Goal: Task Accomplishment & Management: Manage account settings

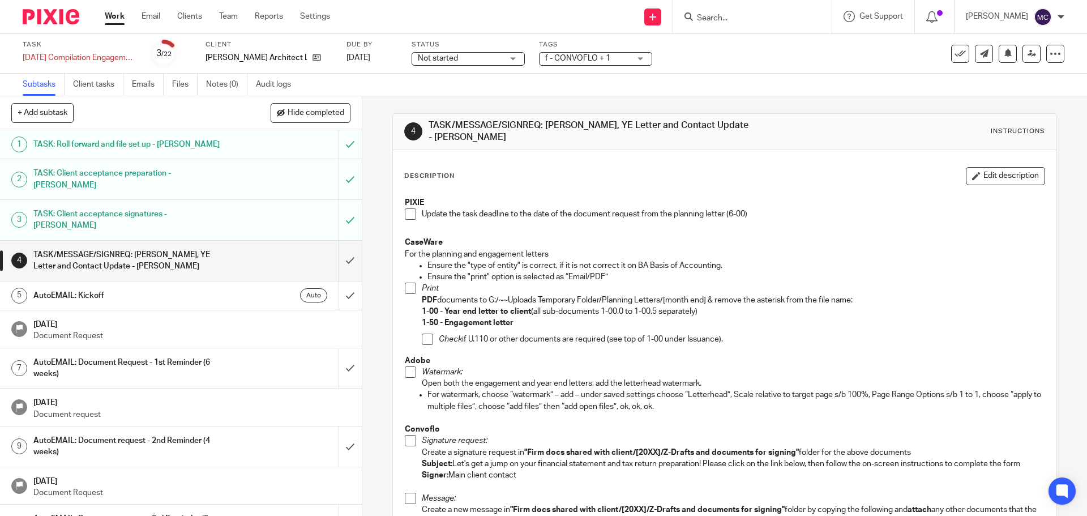
scroll to position [239, 0]
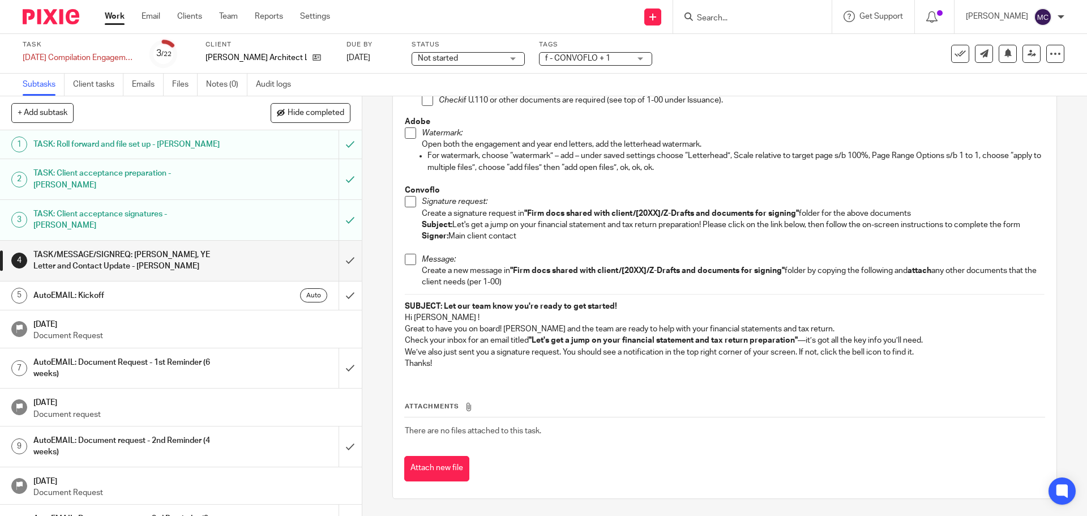
click at [743, 20] on input "Search" at bounding box center [747, 19] width 102 height 10
click at [1028, 52] on icon at bounding box center [1032, 53] width 8 height 8
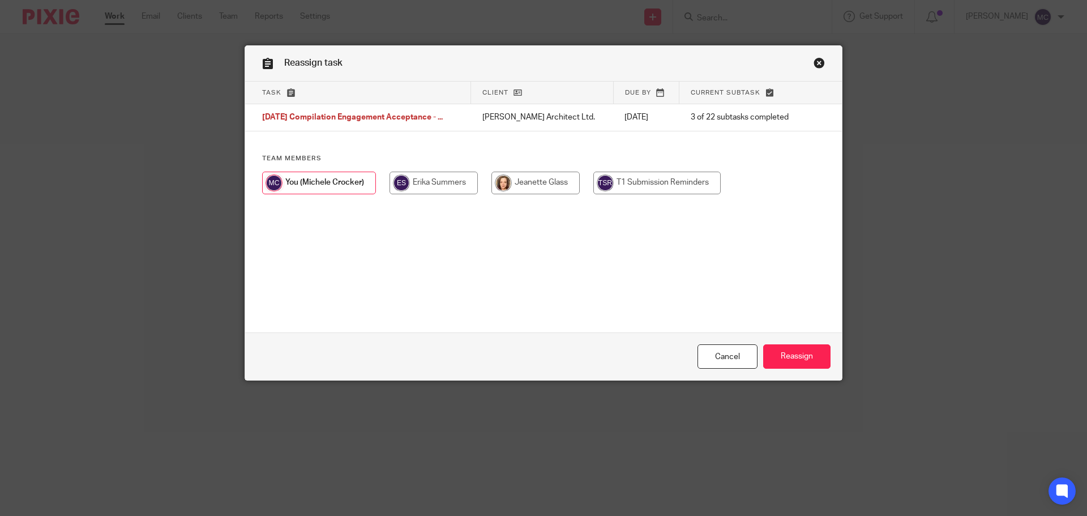
click at [538, 173] on input "radio" at bounding box center [535, 183] width 88 height 23
radio input "true"
click at [797, 356] on input "Reassign" at bounding box center [796, 356] width 67 height 24
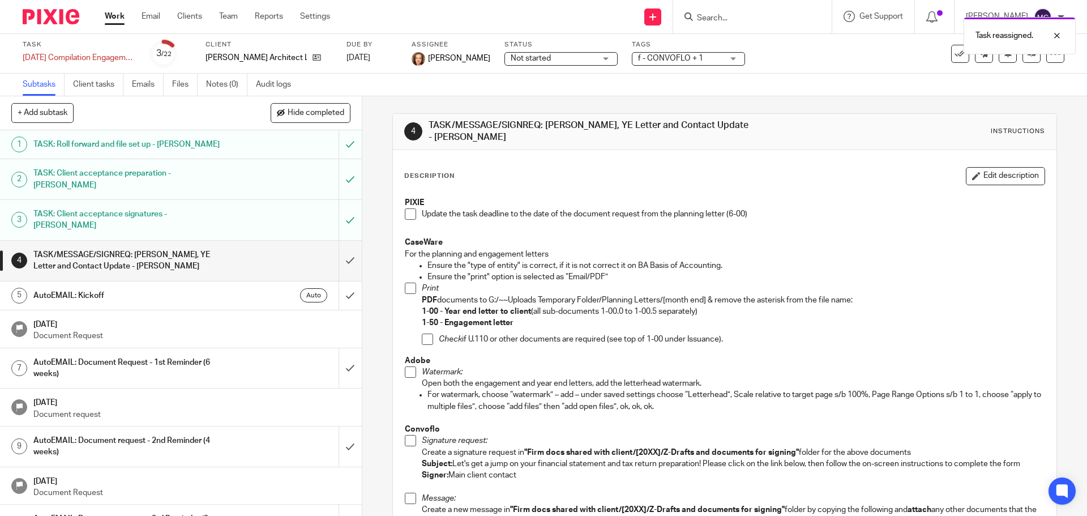
click at [734, 19] on div "Task reassigned." at bounding box center [810, 32] width 532 height 43
click at [705, 17] on div "Task reassigned." at bounding box center [810, 32] width 532 height 43
click at [650, 253] on p "For the planning and engagement letters" at bounding box center [724, 254] width 639 height 11
click at [708, 22] on input "Search" at bounding box center [747, 19] width 102 height 10
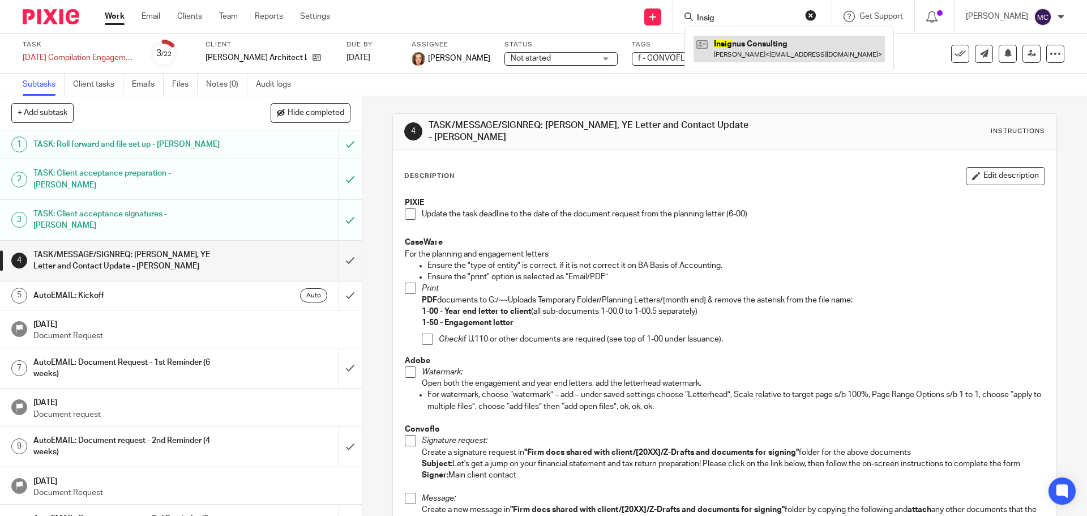
type input "Insig"
click at [728, 40] on link at bounding box center [789, 49] width 191 height 26
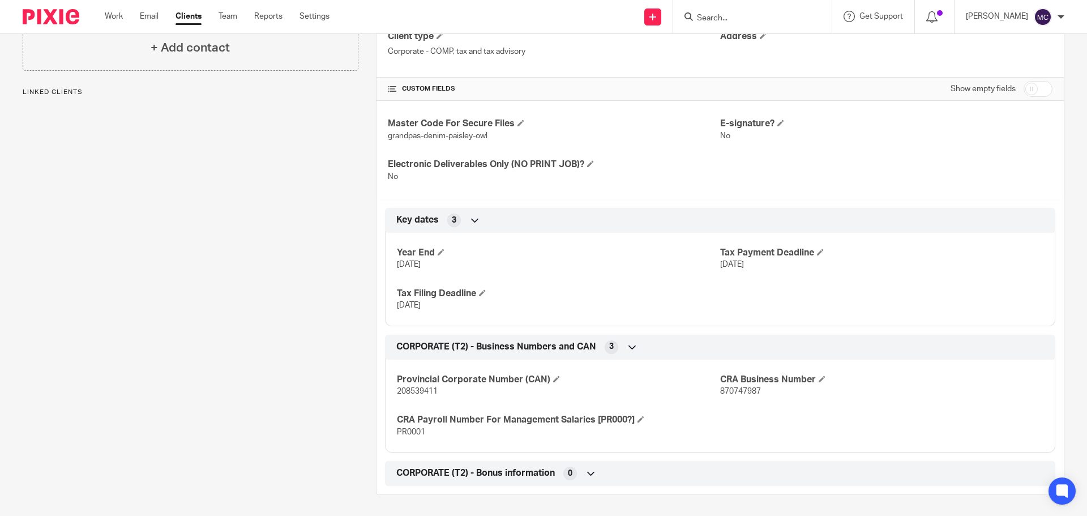
scroll to position [313, 0]
drag, startPoint x: 395, startPoint y: 391, endPoint x: 434, endPoint y: 388, distance: 39.7
click at [434, 388] on span "208539411" at bounding box center [417, 390] width 41 height 8
copy span "208539411"
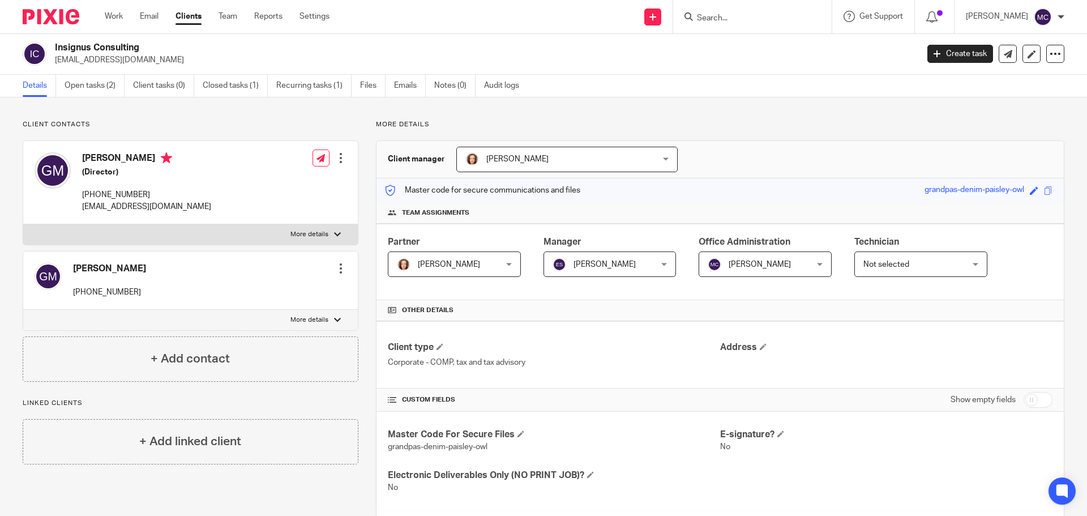
scroll to position [0, 0]
drag, startPoint x: 54, startPoint y: 46, endPoint x: 146, endPoint y: 44, distance: 91.2
click at [146, 44] on div "Insignus Consulting gmeeberg@gmail.com" at bounding box center [467, 54] width 888 height 24
click at [266, 394] on div "Client contacts Glenda Meeberg 780 915 4567 Edit contact Create client from con…" at bounding box center [181, 464] width 353 height 686
click at [133, 44] on h2 "Insignus Consulting" at bounding box center [397, 48] width 685 height 12
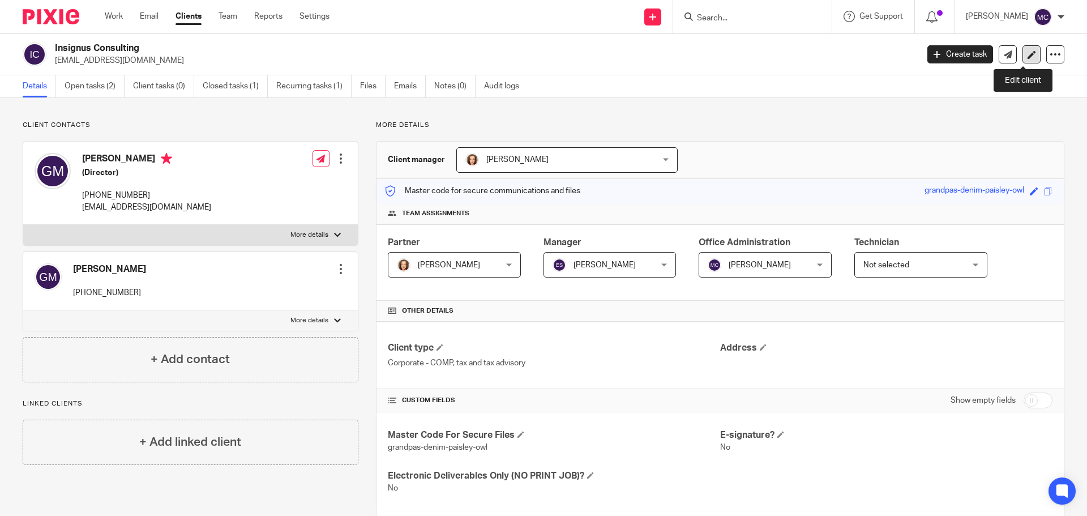
click at [1028, 53] on icon at bounding box center [1032, 54] width 8 height 8
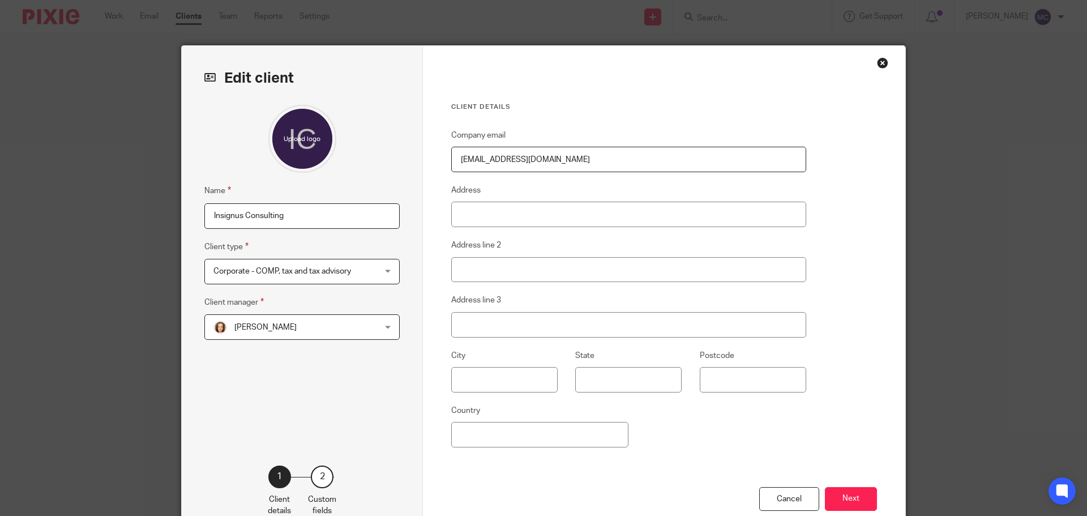
click at [306, 212] on input "Insignus Consulting" at bounding box center [301, 215] width 195 height 25
type input "Insignus Consulting Inc."
click at [841, 508] on button "Next" at bounding box center [851, 499] width 52 height 24
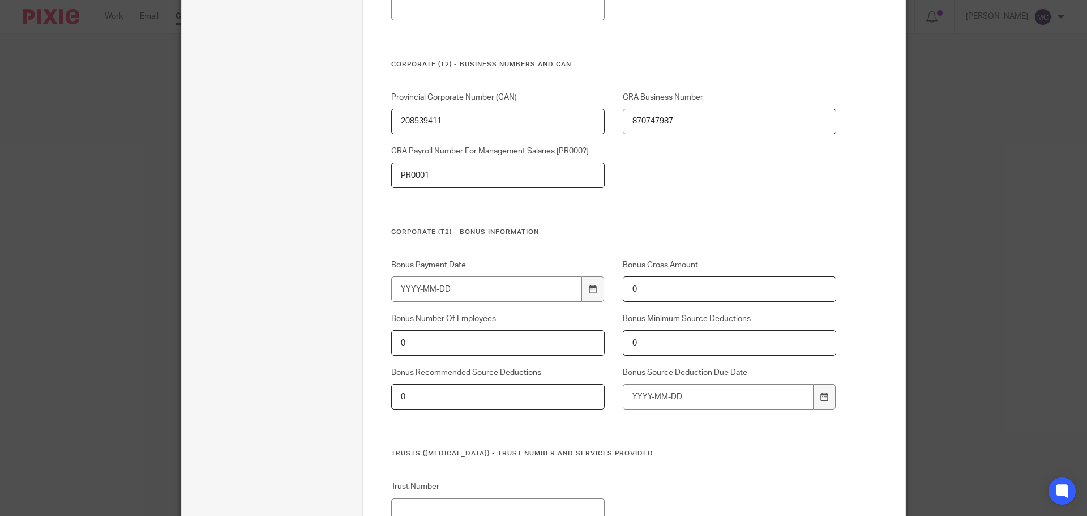
scroll to position [715, 0]
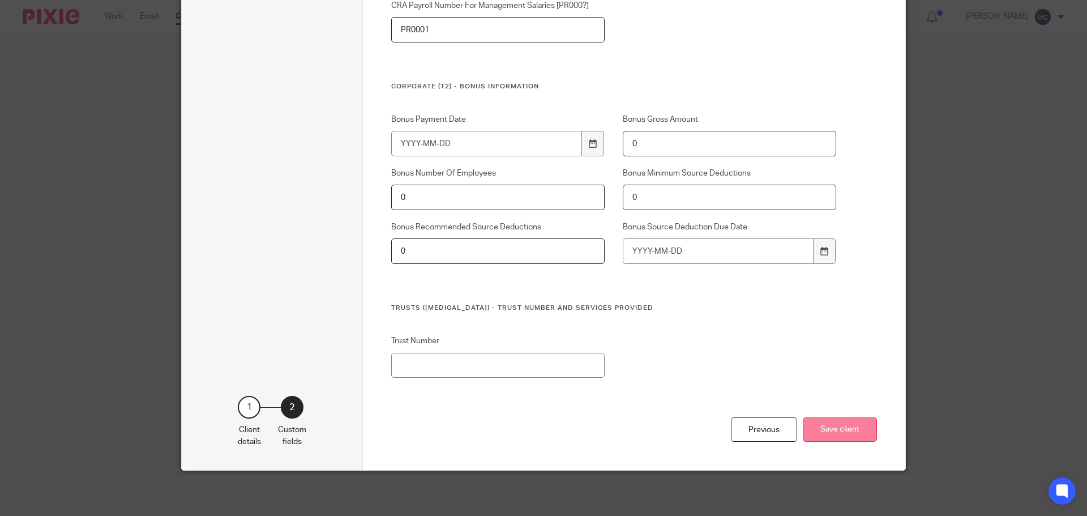
click at [844, 434] on button "Save client" at bounding box center [840, 429] width 74 height 24
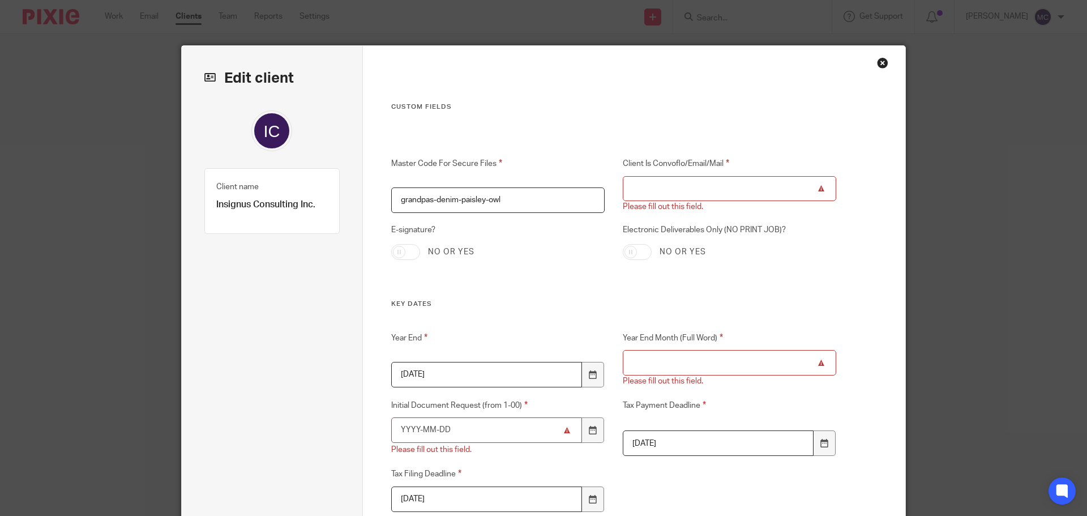
click at [771, 190] on input "Client Is Convoflo/Email/Mail" at bounding box center [730, 188] width 214 height 25
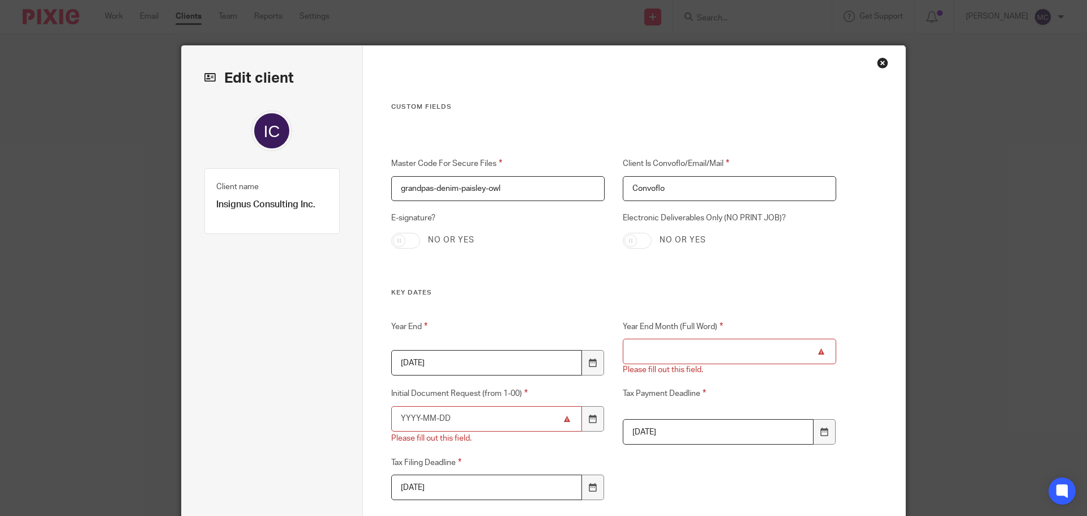
type input "Convoflo"
click at [767, 251] on div "Master Code For Secure Files grandpas-denim-paisley-owl Client Is Convoflo/Emai…" at bounding box center [604, 222] width 463 height 131
click at [764, 347] on input "Year End Month (Full Word)" at bounding box center [730, 351] width 214 height 25
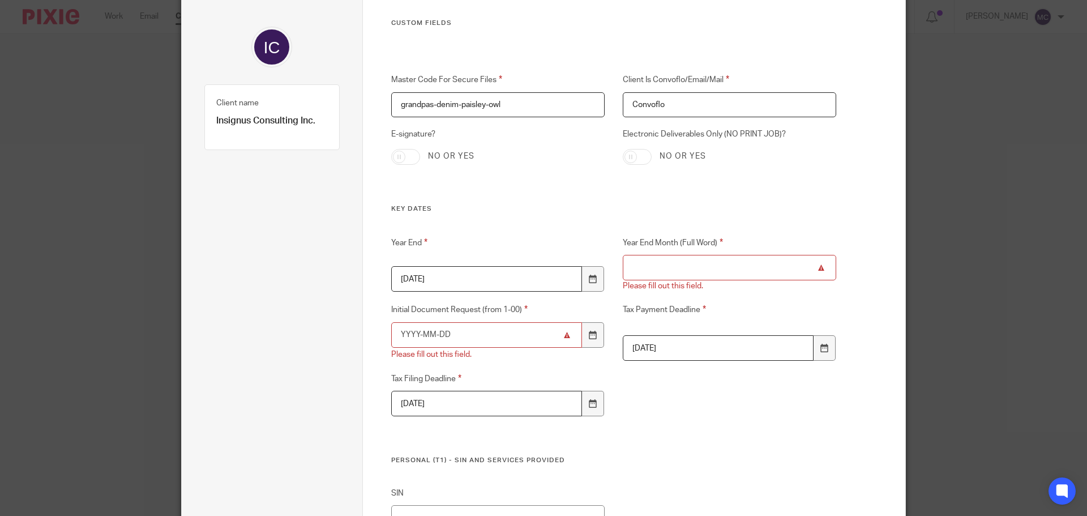
scroll to position [28, 0]
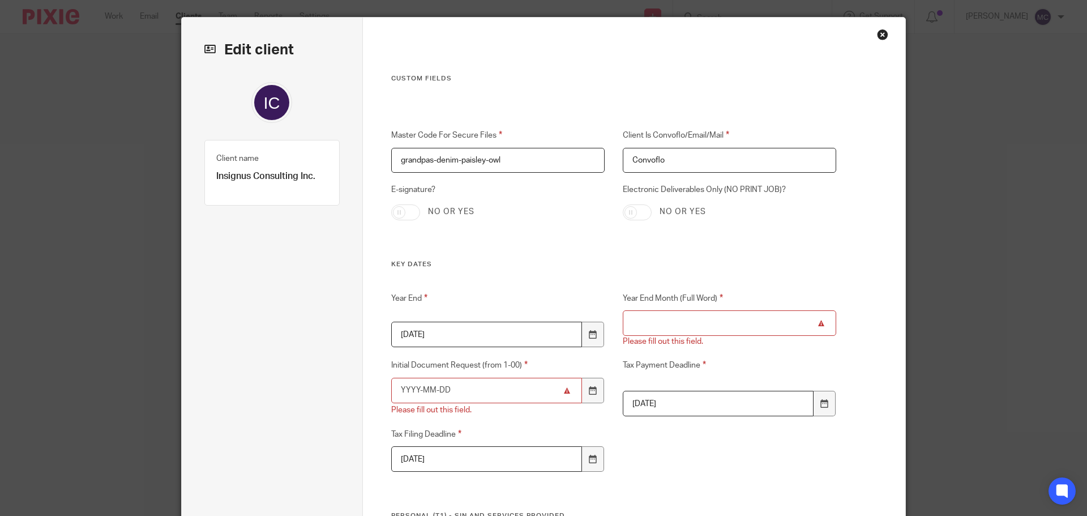
click at [877, 35] on div "Close this dialog window" at bounding box center [882, 34] width 11 height 11
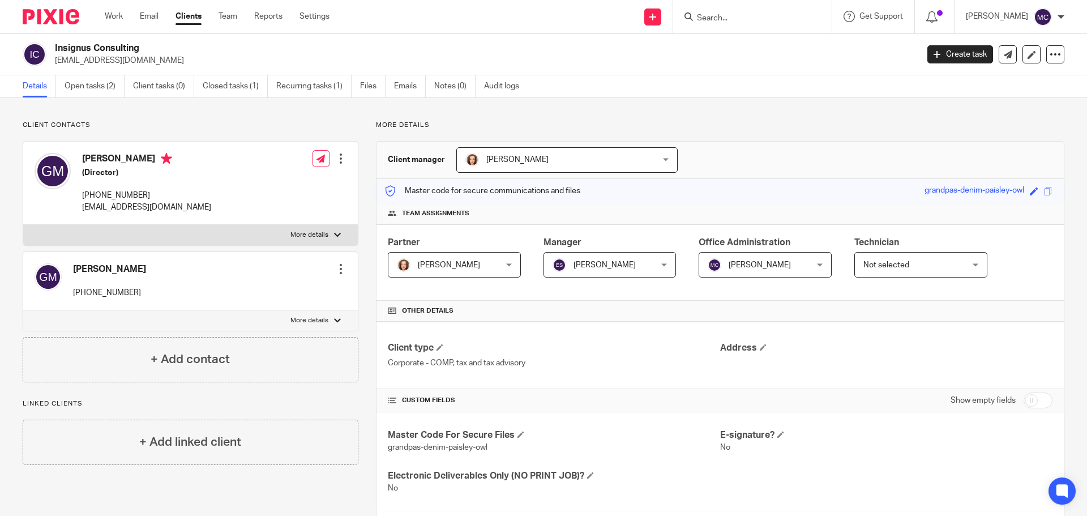
drag, startPoint x: 54, startPoint y: 48, endPoint x: 144, endPoint y: 50, distance: 90.1
click at [144, 50] on div "Insignus Consulting gmeeberg@gmail.com" at bounding box center [467, 54] width 888 height 24
copy h2 "Insignus Consulting"
click at [126, 16] on ul "Work Email Clients Team Reports Settings" at bounding box center [226, 16] width 242 height 11
click at [120, 18] on link "Work" at bounding box center [114, 16] width 18 height 11
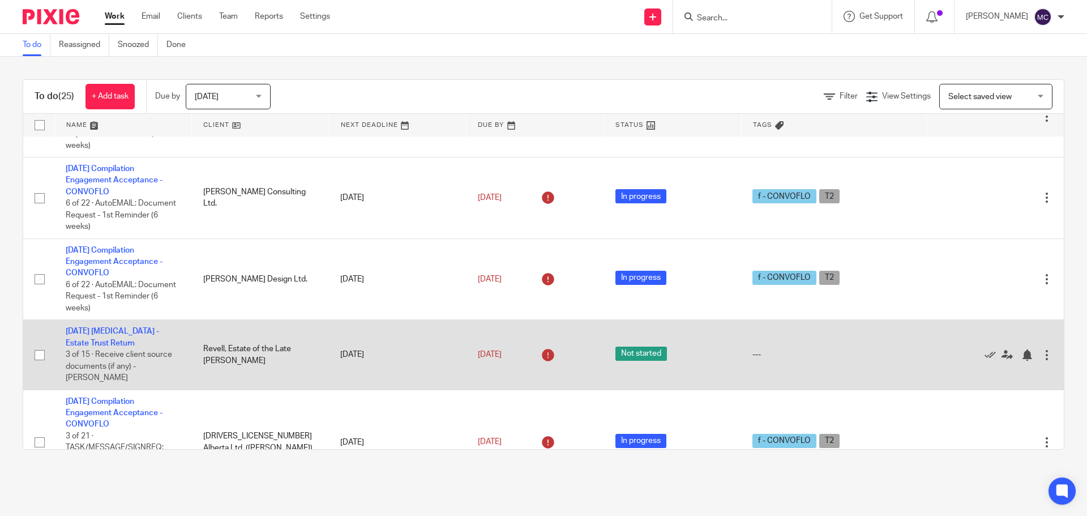
scroll to position [1477, 0]
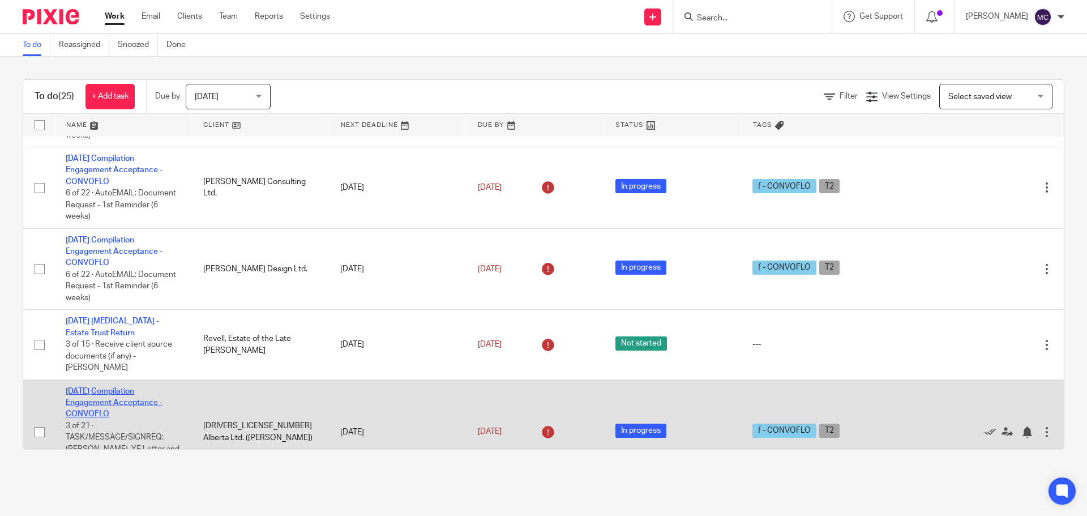
click at [140, 387] on link "[DATE] Compilation Engagement Acceptance - CONVOFLO" at bounding box center [114, 402] width 97 height 31
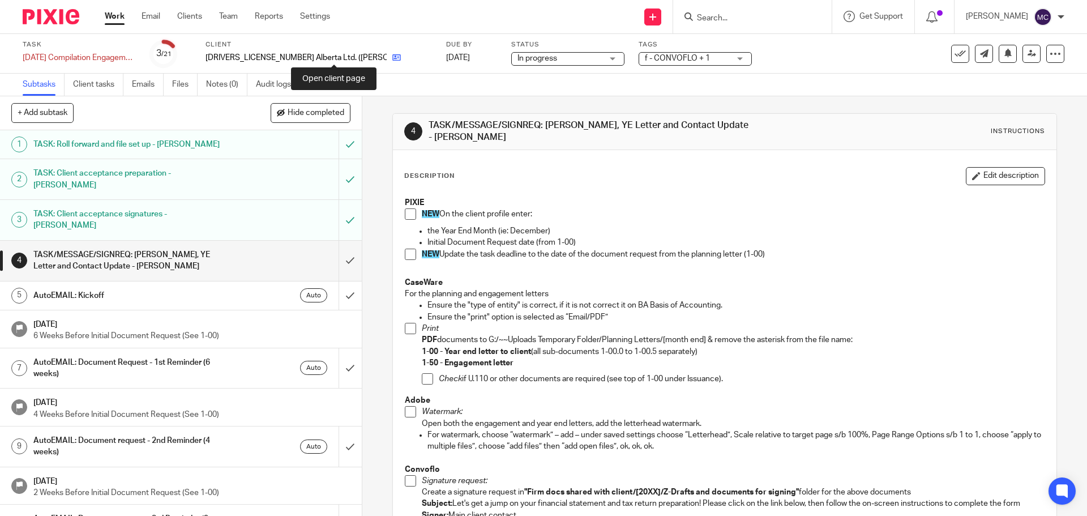
click at [392, 60] on icon at bounding box center [396, 57] width 8 height 8
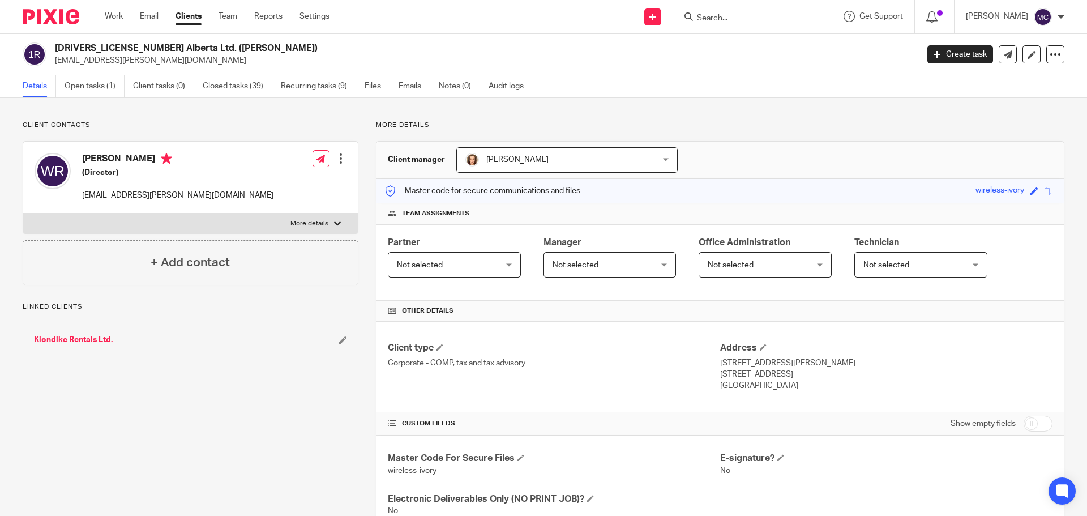
click at [1034, 420] on input "checkbox" at bounding box center [1038, 424] width 29 height 16
checkbox input "true"
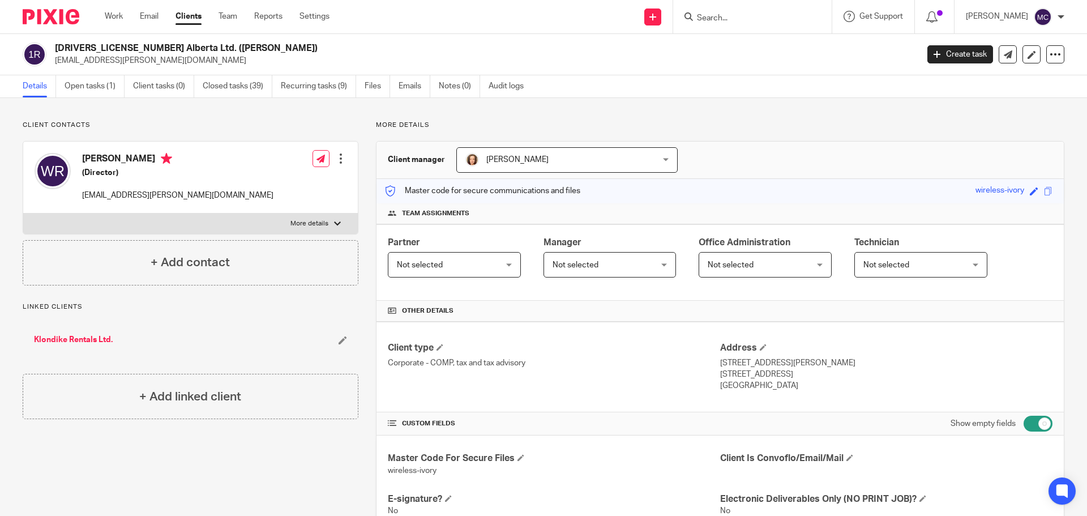
scroll to position [297, 0]
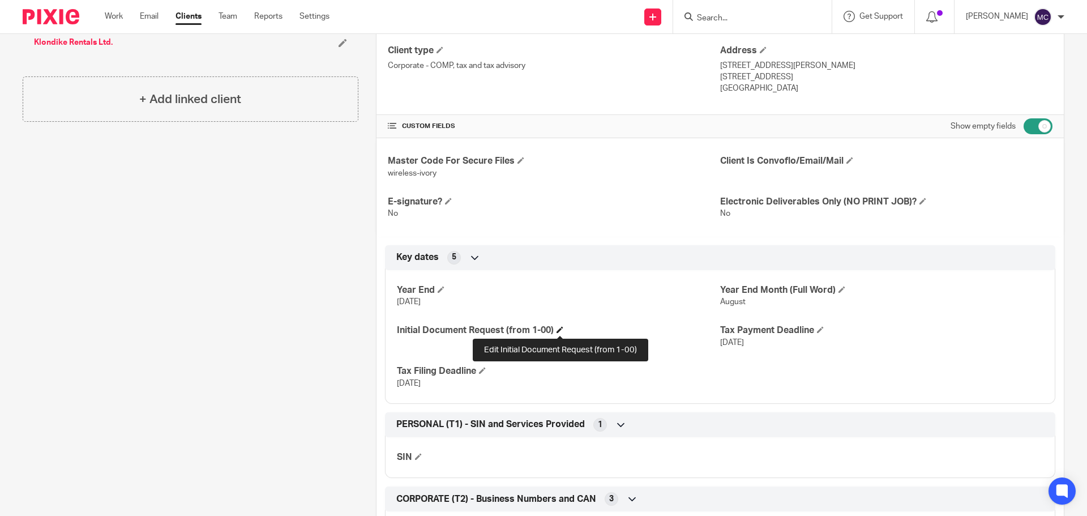
click at [561, 330] on span at bounding box center [560, 329] width 7 height 7
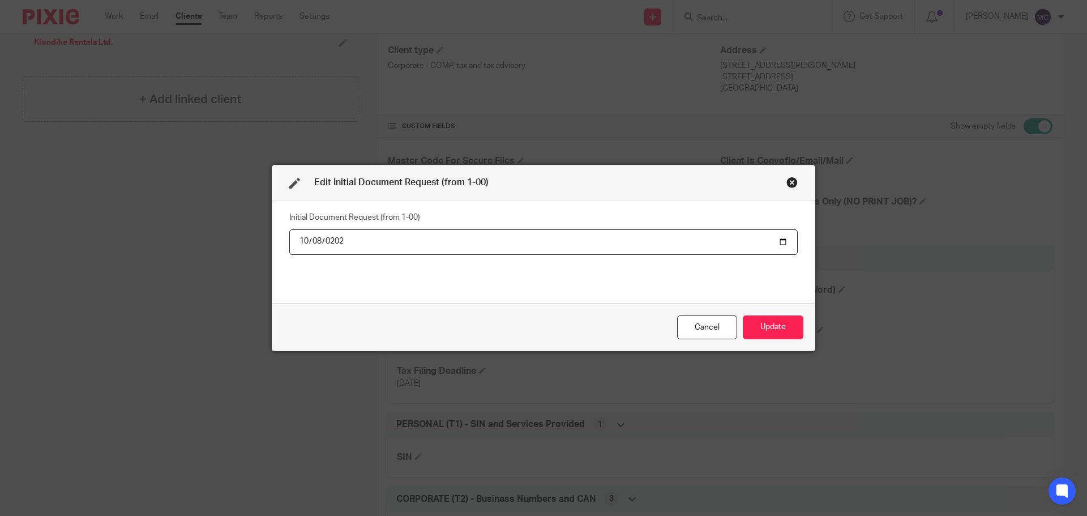
type input "2025-10-08"
click at [792, 334] on button "Update" at bounding box center [773, 327] width 61 height 24
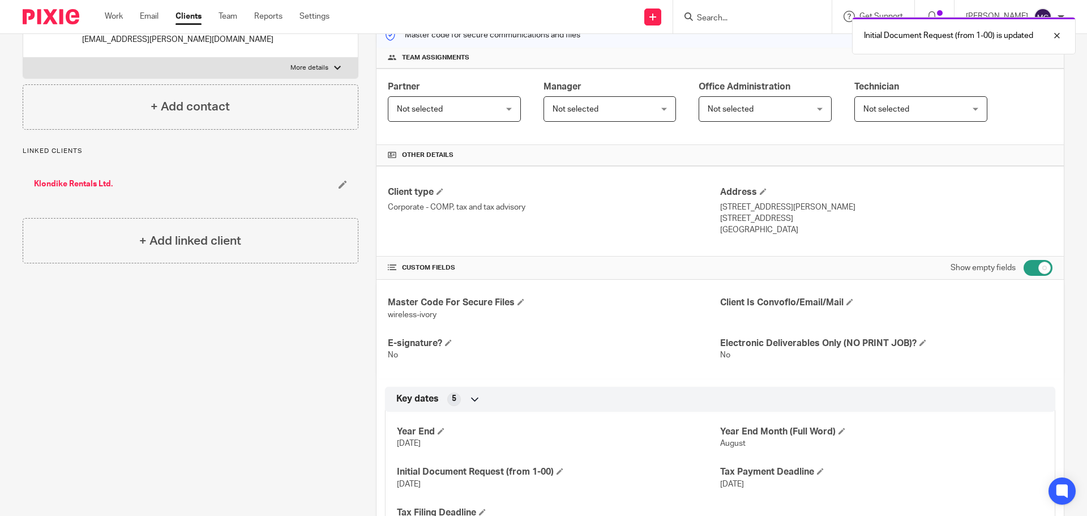
scroll to position [0, 0]
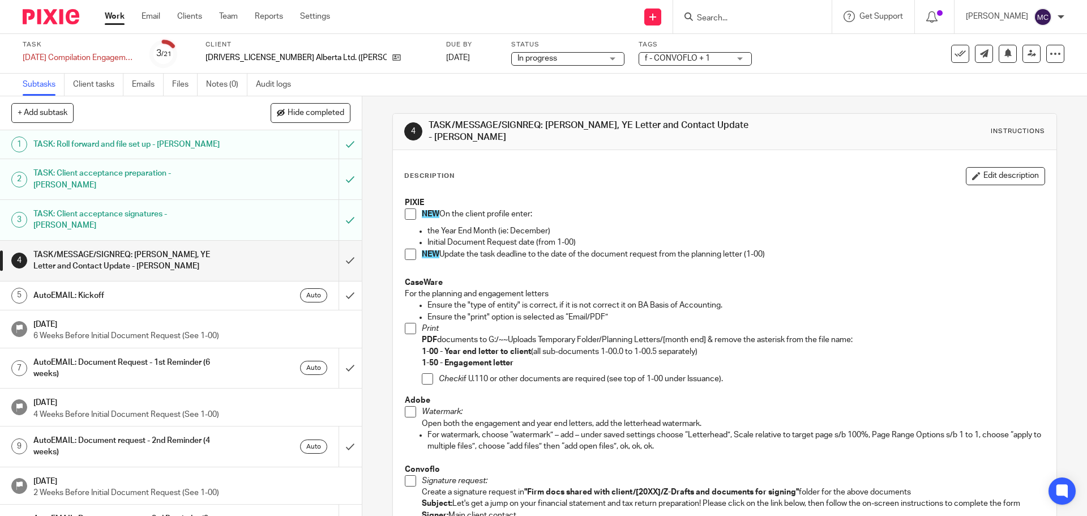
click at [407, 213] on span at bounding box center [410, 213] width 11 height 11
click at [446, 54] on link "[DATE]" at bounding box center [471, 58] width 51 height 12
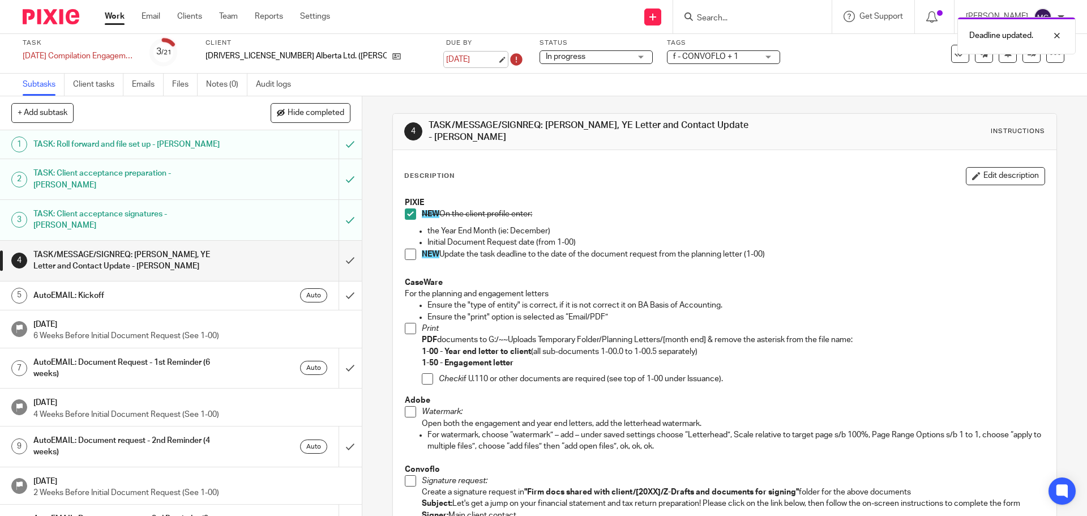
click at [446, 56] on link "[DATE]" at bounding box center [471, 60] width 51 height 12
click at [686, 389] on div "Check if U.110 or other documents are required (see top of 1-00 under Issuance)." at bounding box center [741, 381] width 605 height 17
click at [482, 137] on h1 "TASK/MESSAGE/SIGNREQ: [PERSON_NAME], YE Letter and Contact Update - [PERSON_NAM…" at bounding box center [589, 131] width 320 height 24
click at [507, 57] on icon at bounding box center [516, 59] width 18 height 18
click at [408, 254] on span at bounding box center [410, 254] width 11 height 11
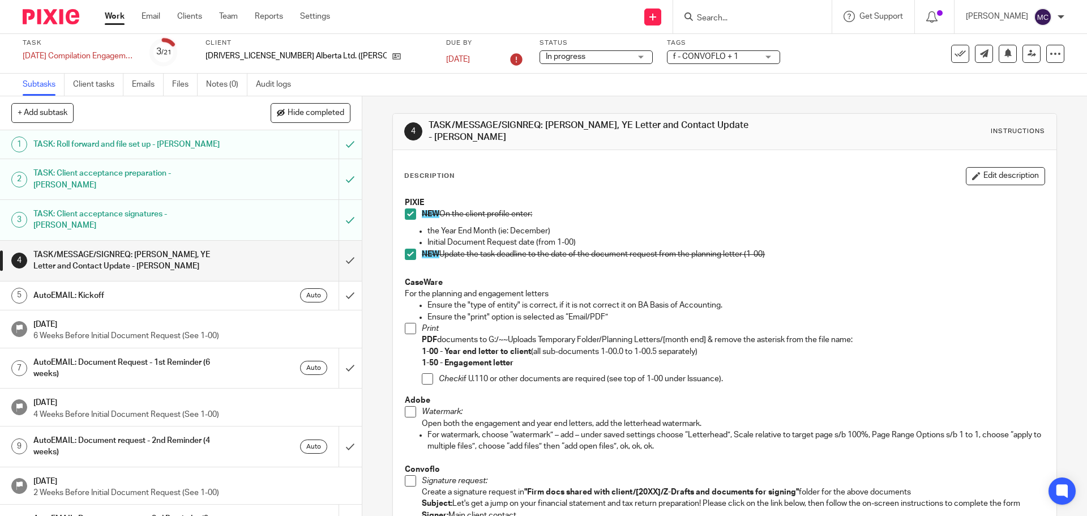
drag, startPoint x: 411, startPoint y: 332, endPoint x: 413, endPoint y: 357, distance: 25.6
click at [411, 332] on span at bounding box center [410, 328] width 11 height 11
click at [407, 412] on span at bounding box center [410, 411] width 11 height 11
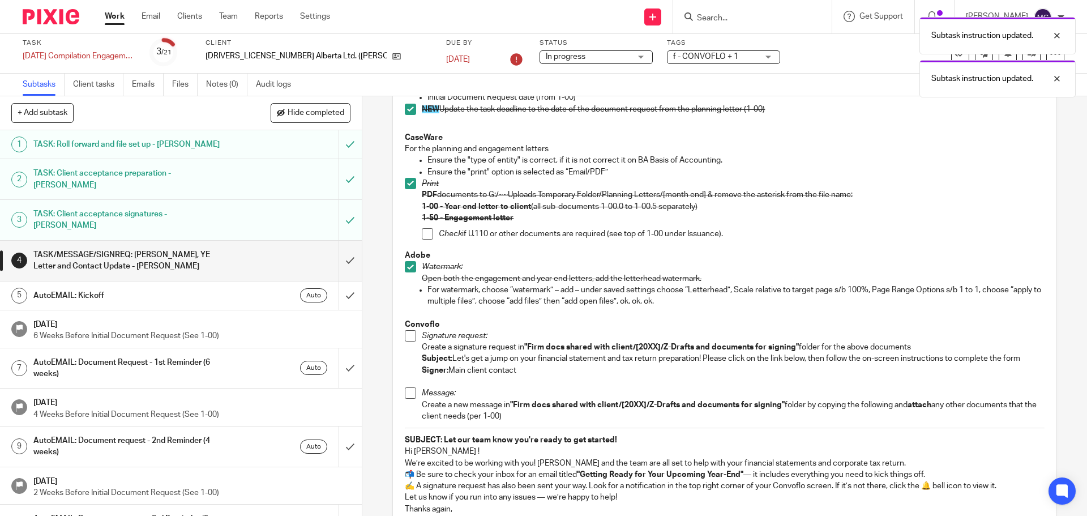
scroll to position [212, 0]
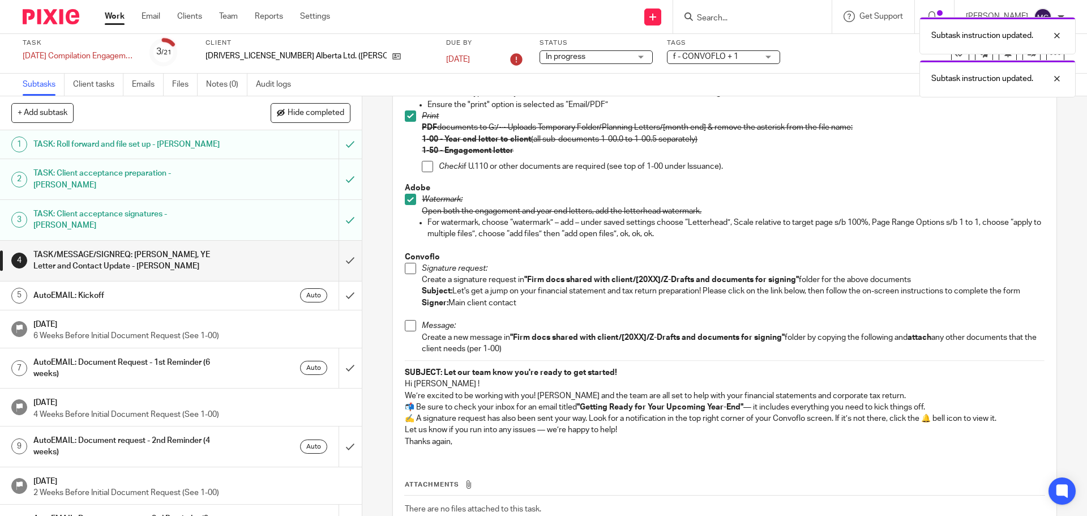
drag, startPoint x: 451, startPoint y: 290, endPoint x: 1026, endPoint y: 287, distance: 574.7
click at [1026, 287] on p "Subject: Let's get a jump on your financial statement and tax return preparatio…" at bounding box center [733, 290] width 622 height 11
copy p "Let's get a jump on your financial statement and tax return preparation! Please…"
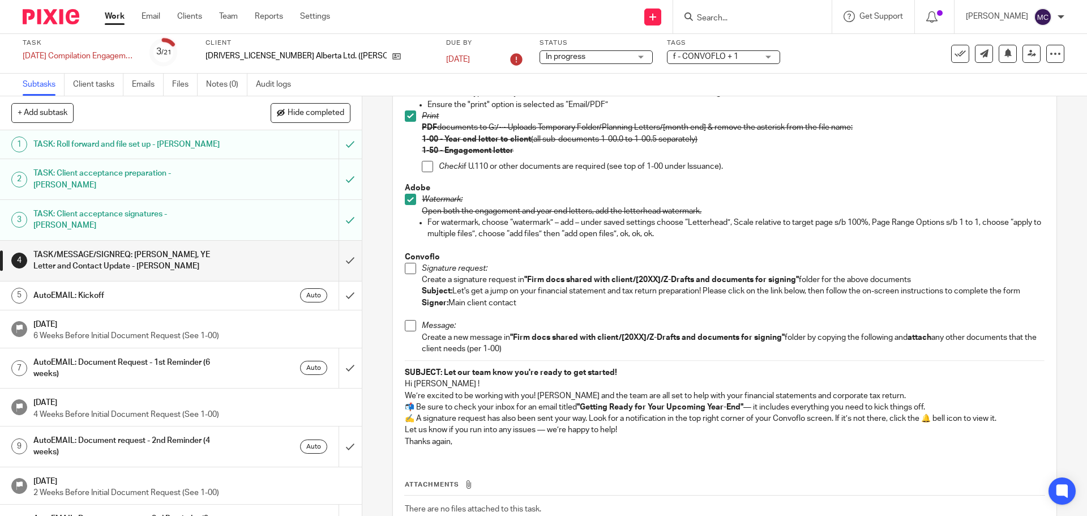
click at [407, 271] on span at bounding box center [410, 268] width 11 height 11
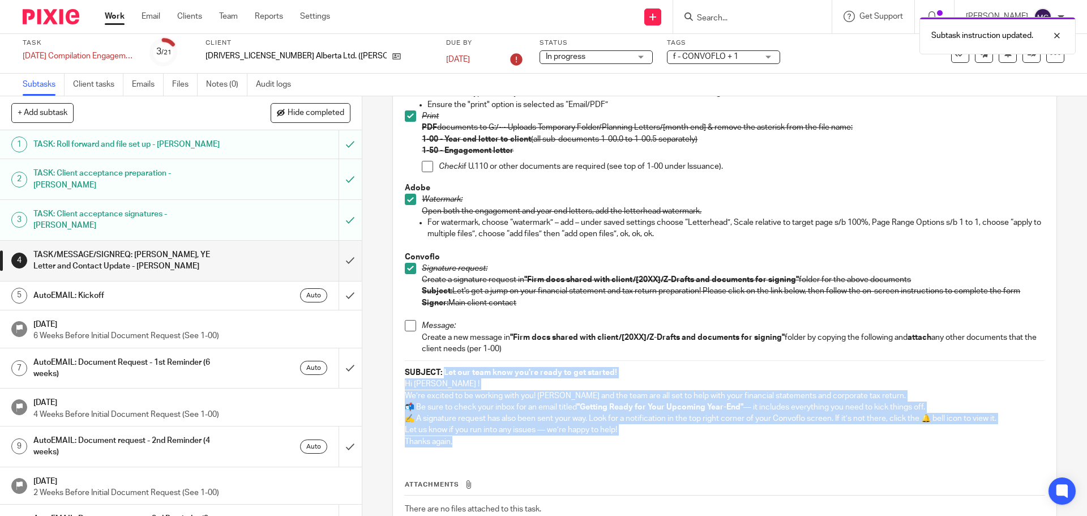
drag, startPoint x: 439, startPoint y: 370, endPoint x: 569, endPoint y: 441, distance: 147.0
click at [569, 441] on div "PIXIE NEW On the client profile enter: the Year End Month (ie: December) Initia…" at bounding box center [724, 217] width 651 height 477
copy div "Let our team know you're ready to get started! Hi [PERSON_NAME] ! We’re excited…"
click at [408, 323] on span at bounding box center [410, 325] width 11 height 11
click at [337, 241] on input "submit" at bounding box center [181, 261] width 362 height 40
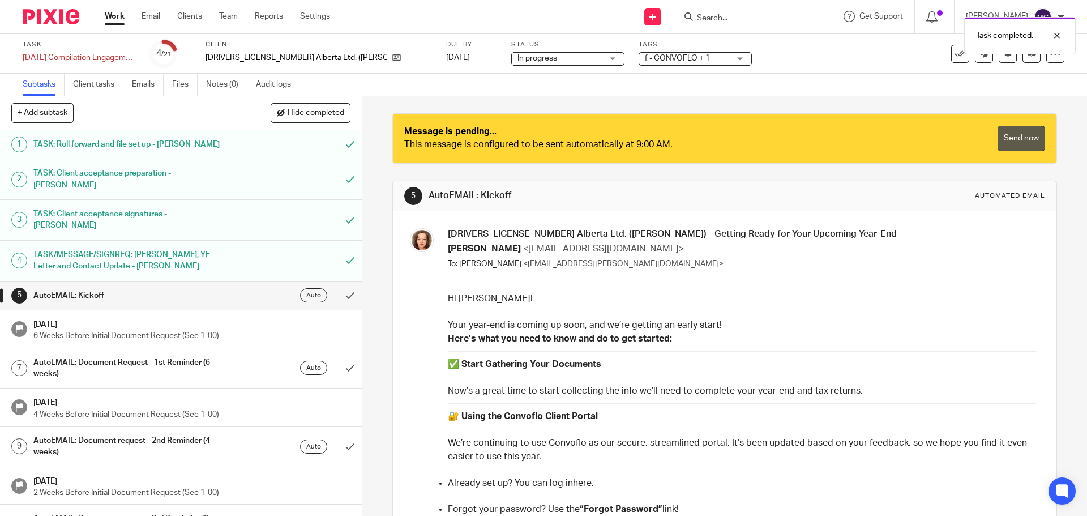
click at [1013, 142] on link "Send now" at bounding box center [1022, 138] width 48 height 25
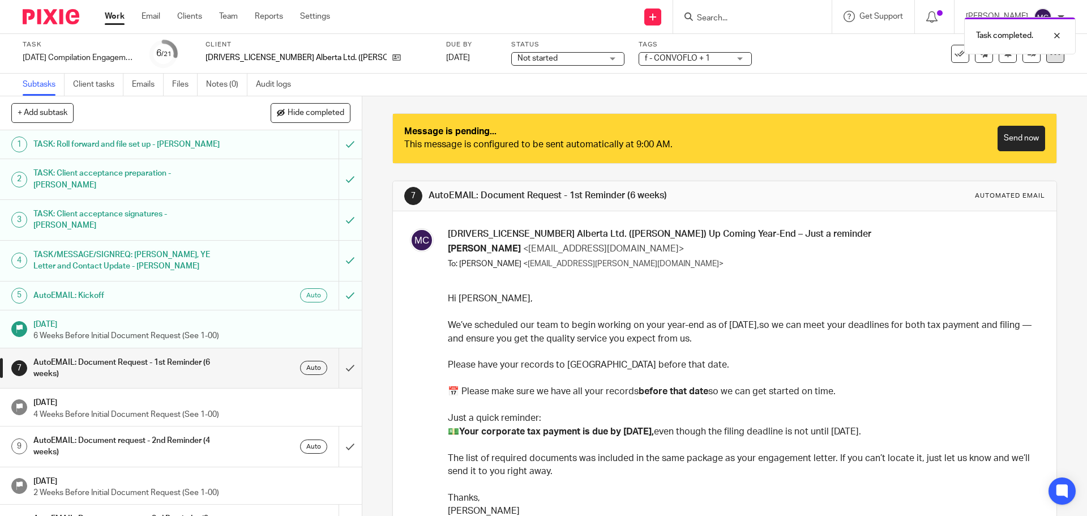
click at [1052, 57] on icon at bounding box center [1055, 53] width 11 height 11
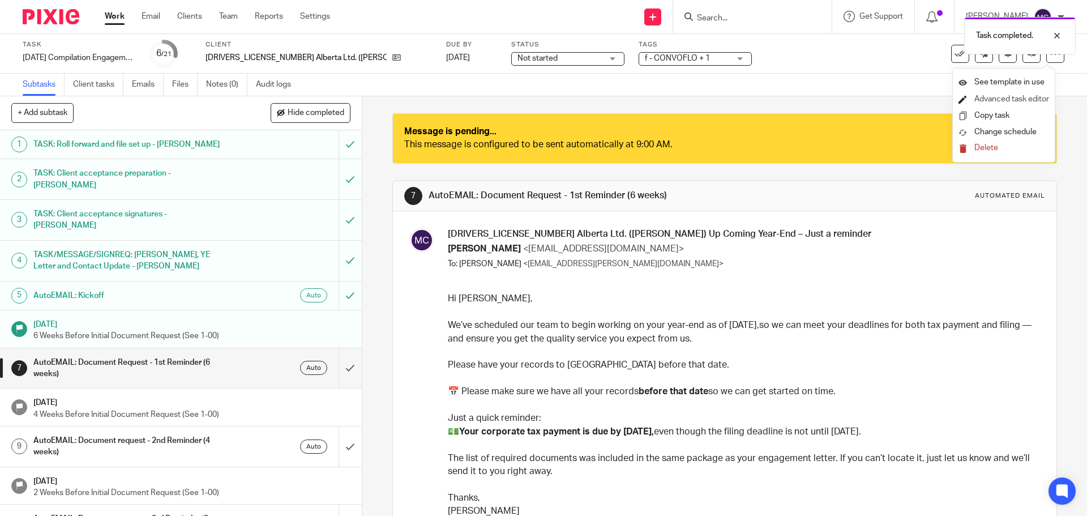
click at [1009, 98] on link "Advanced task editor" at bounding box center [1012, 99] width 75 height 8
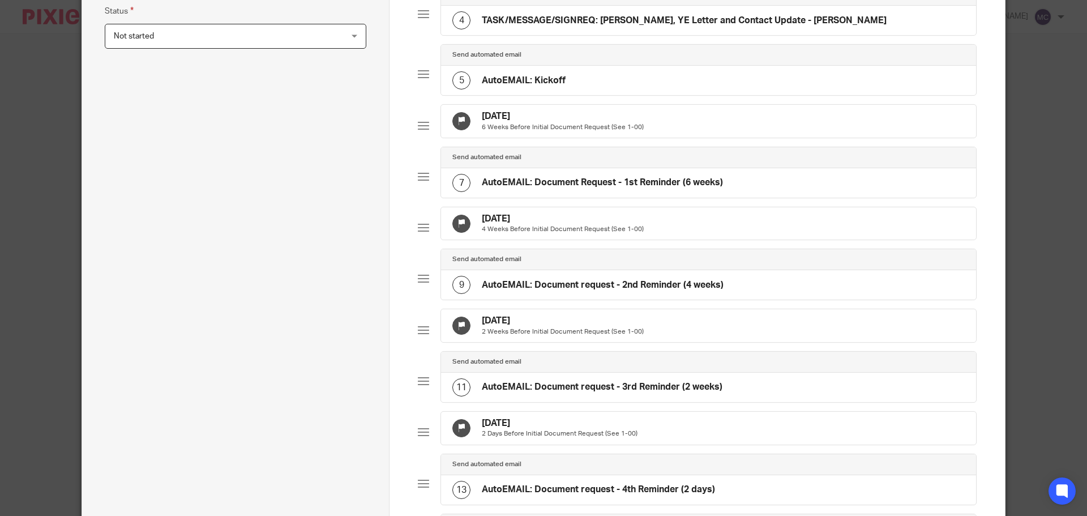
scroll to position [368, 0]
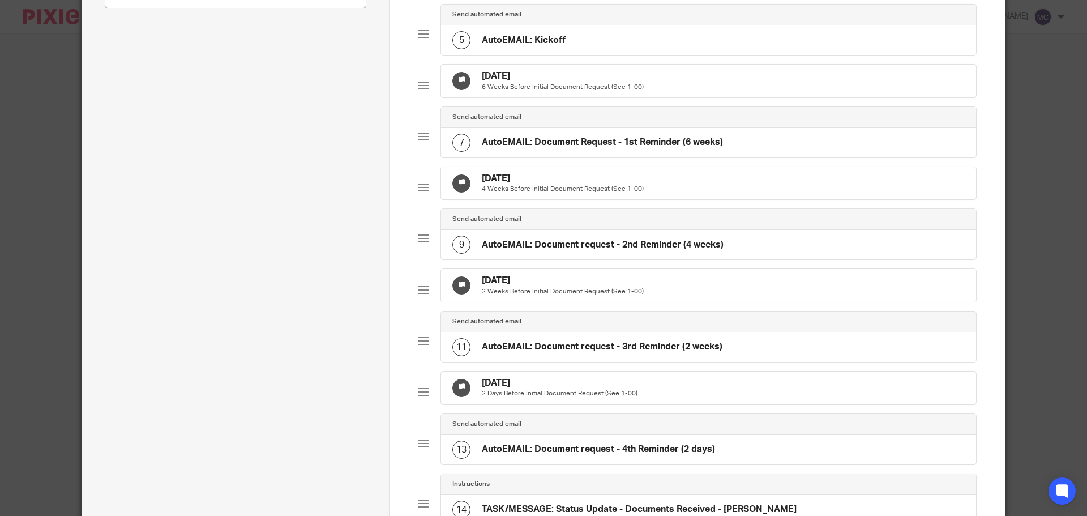
click at [533, 148] on h4 "AutoEMAIL: Document Request - 1st Reminder (6 weeks)" at bounding box center [602, 142] width 241 height 12
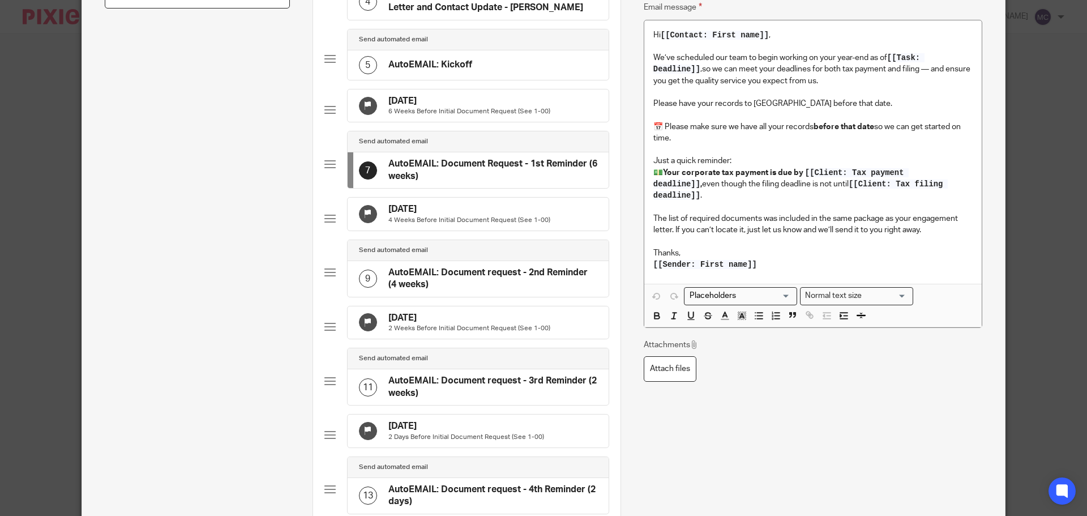
scroll to position [0, 0]
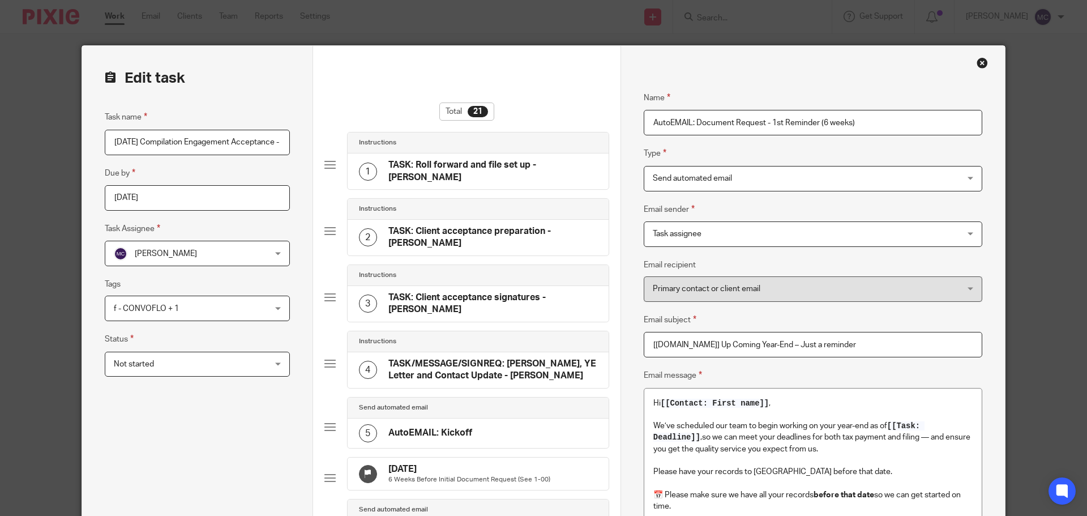
click at [967, 174] on div "Send automated email Send automated email" at bounding box center [813, 178] width 339 height 25
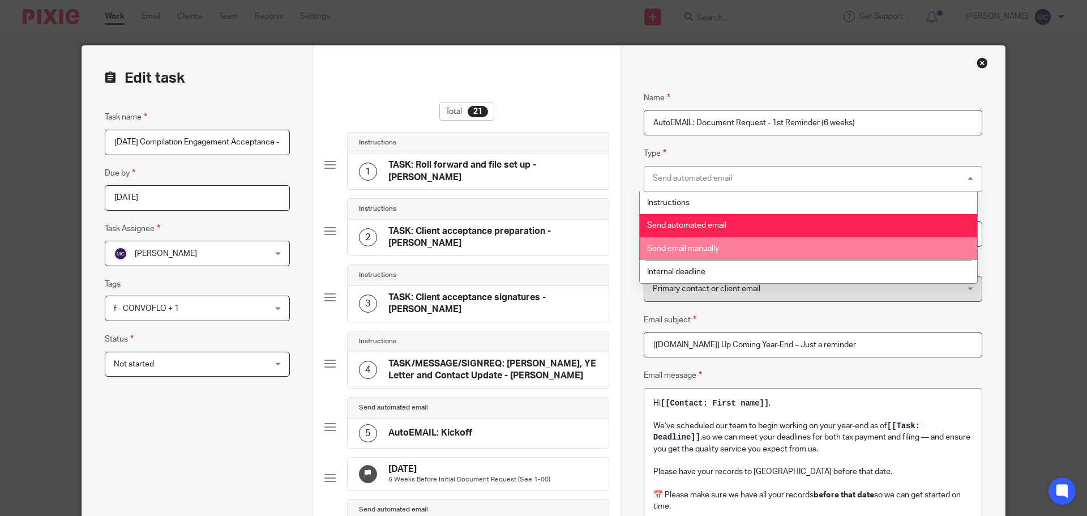
click at [897, 249] on li "Send email manually" at bounding box center [808, 248] width 337 height 23
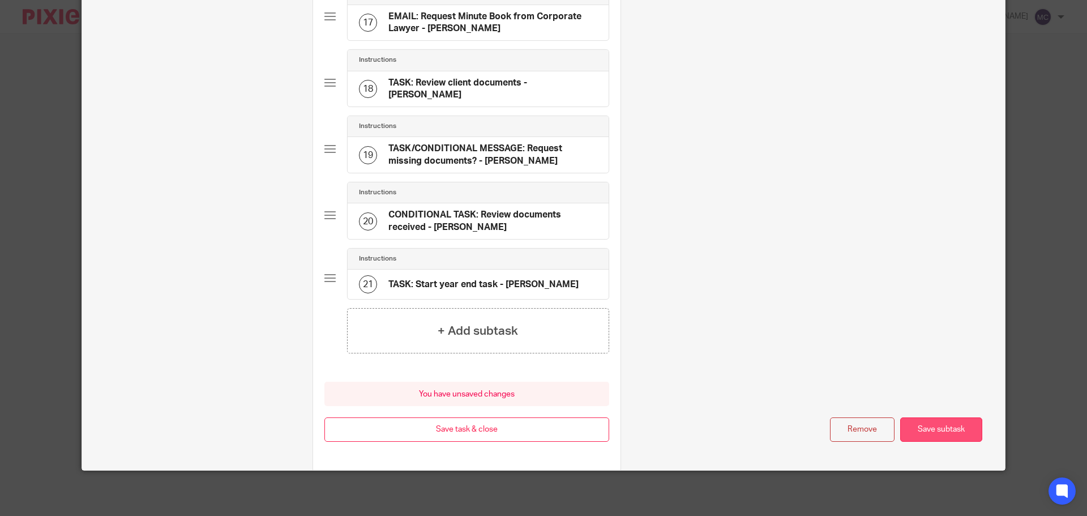
click at [940, 432] on button "Save subtask" at bounding box center [941, 429] width 82 height 24
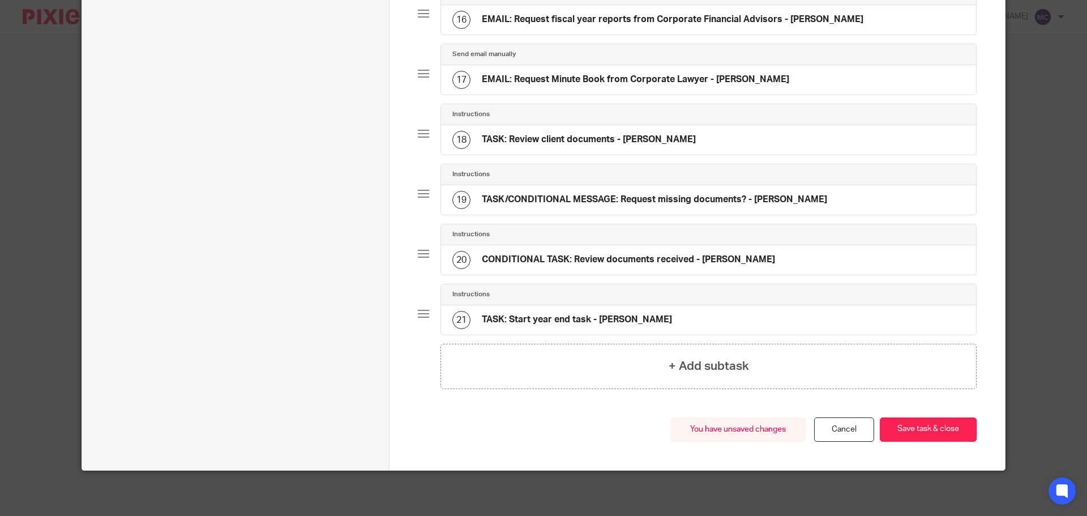
click at [940, 432] on button "Save task & close" at bounding box center [928, 429] width 97 height 24
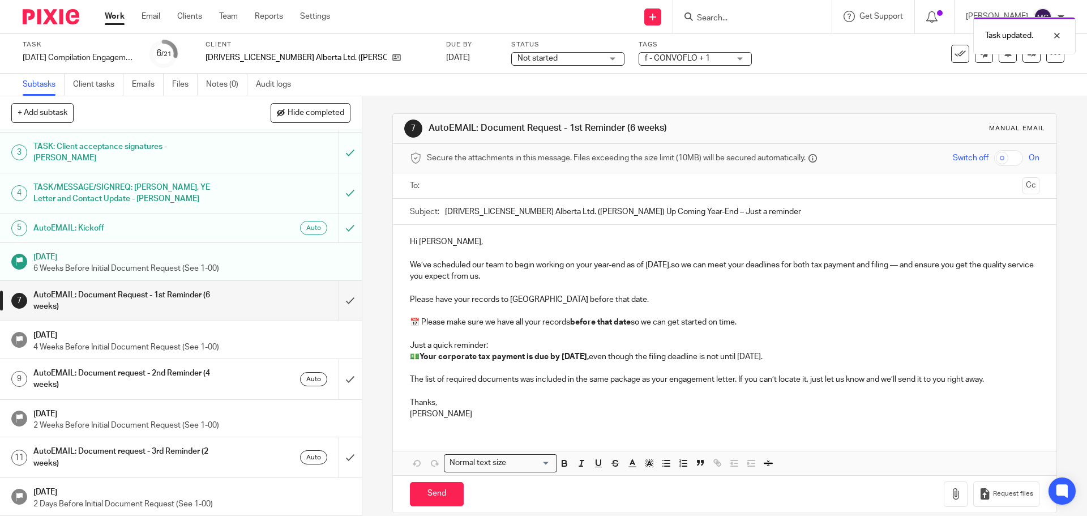
scroll to position [85, 0]
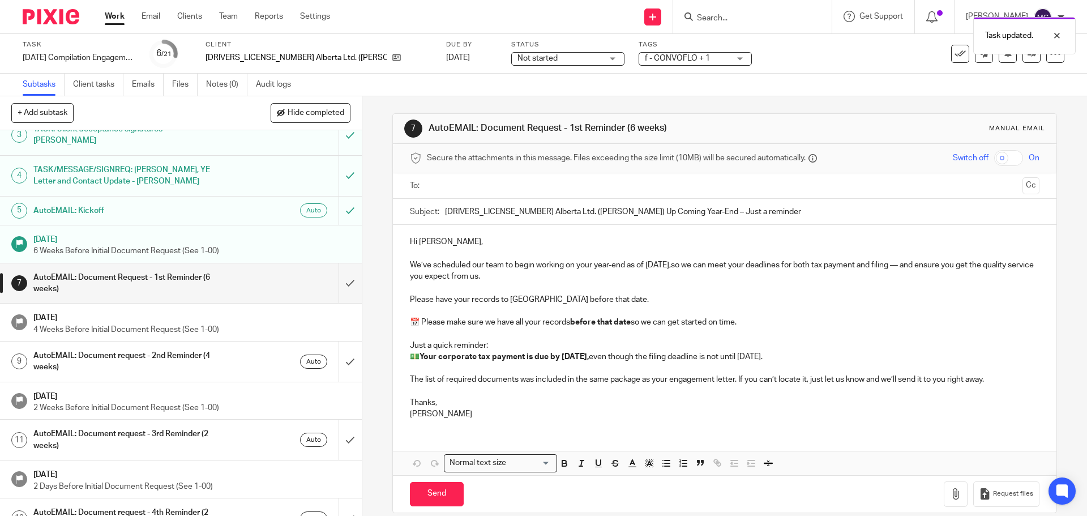
click at [95, 347] on h1 "AutoEMAIL: Document request - 2nd Reminder (4 weeks)" at bounding box center [131, 361] width 196 height 29
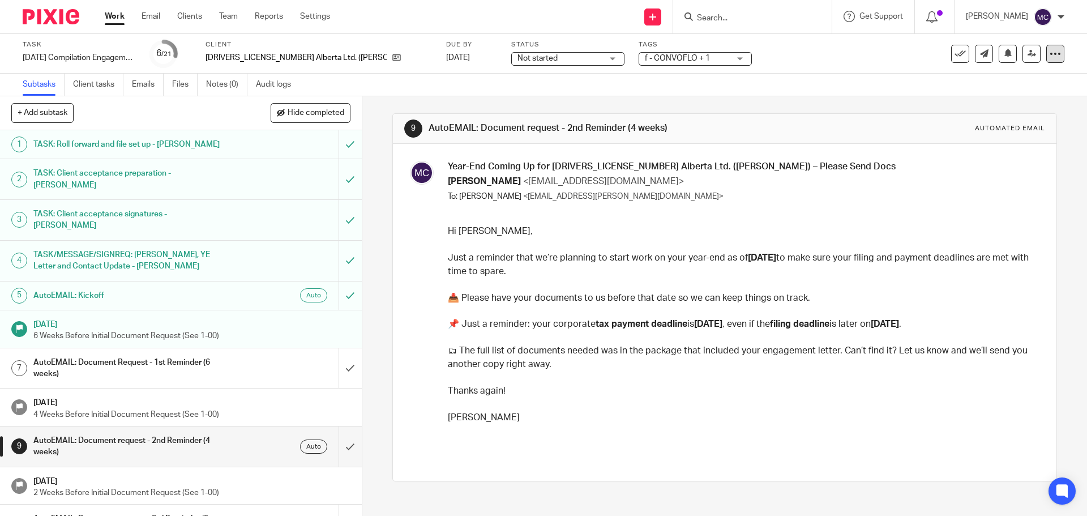
click at [1050, 52] on icon at bounding box center [1055, 53] width 11 height 11
click at [1001, 97] on link "Advanced task editor" at bounding box center [1012, 99] width 75 height 8
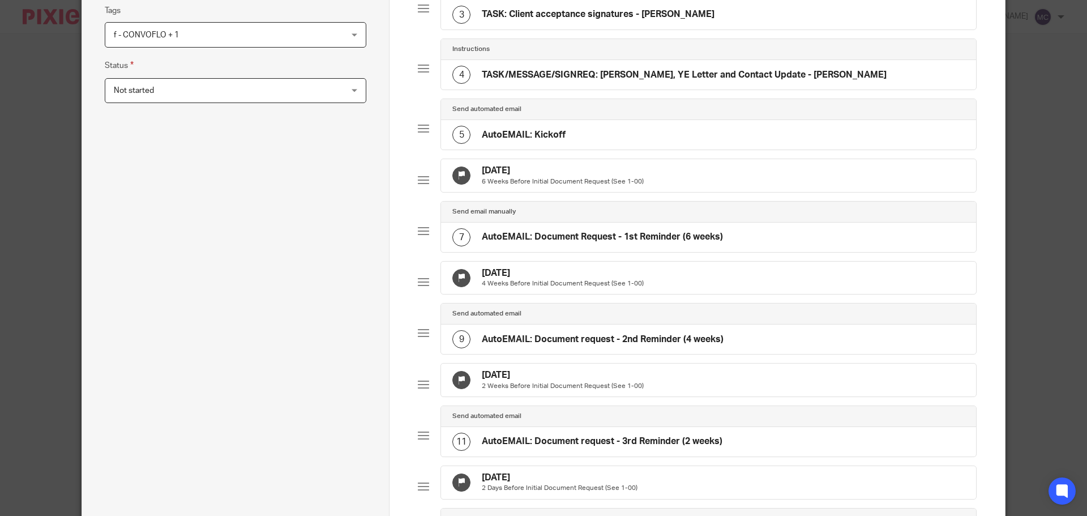
scroll to position [326, 0]
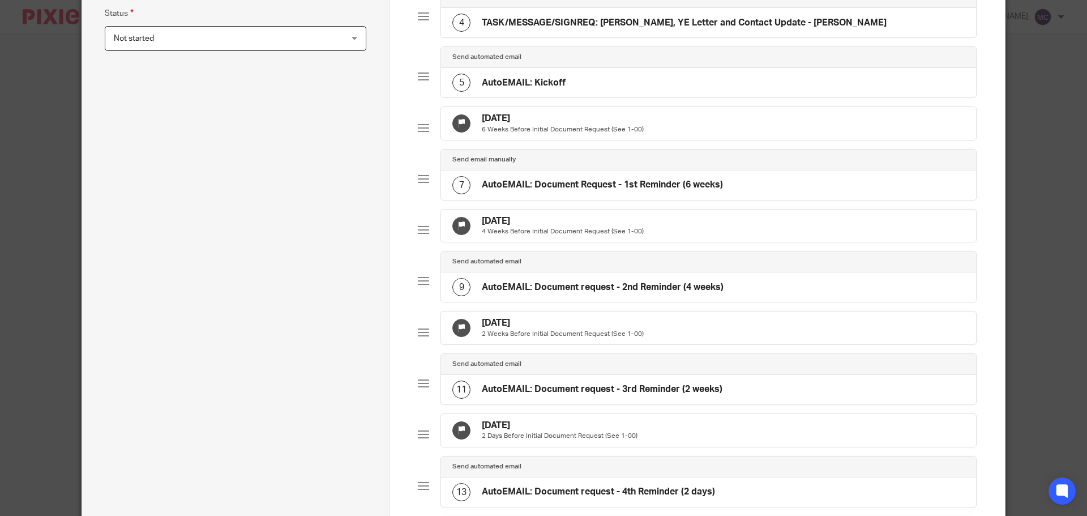
click at [578, 293] on h4 "AutoEMAIL: Document request - 2nd Reminder (4 weeks)" at bounding box center [603, 287] width 242 height 12
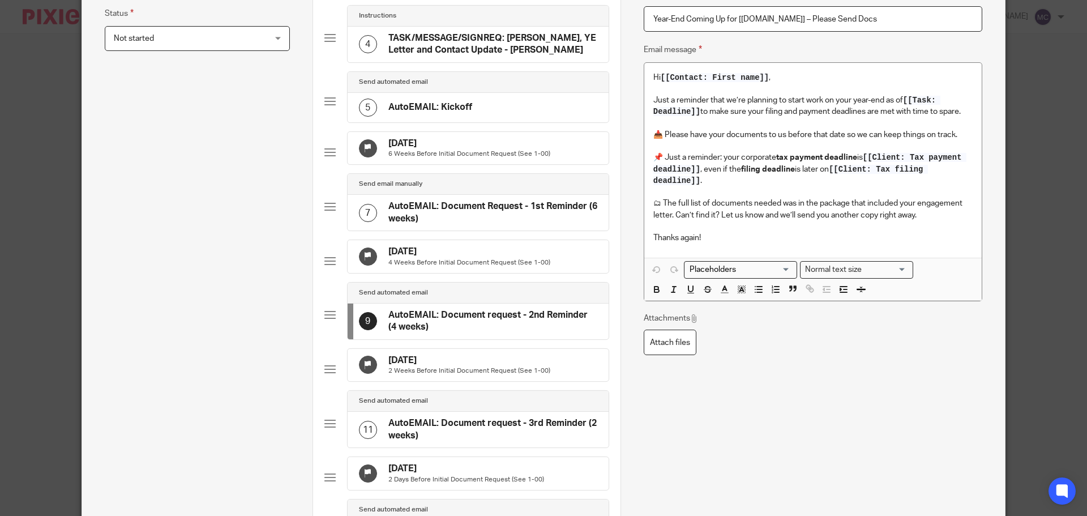
scroll to position [0, 0]
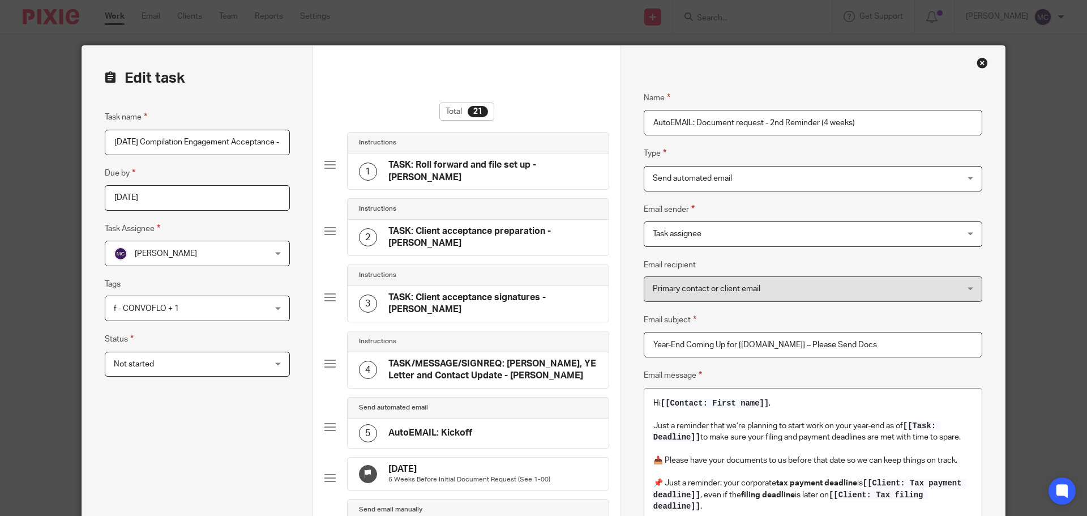
click at [967, 176] on div "Send automated email Send automated email" at bounding box center [813, 178] width 339 height 25
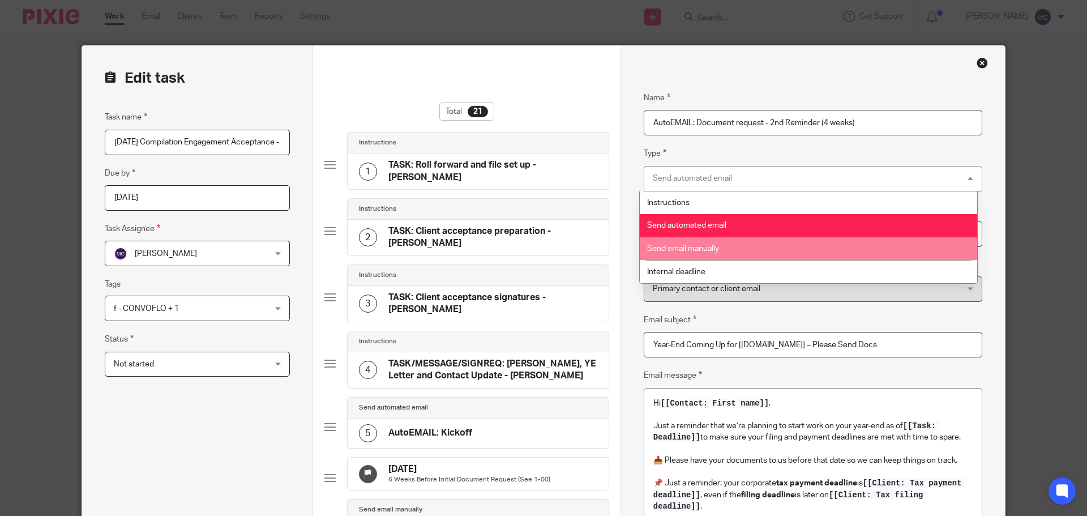
click at [823, 245] on li "Send email manually" at bounding box center [808, 248] width 337 height 23
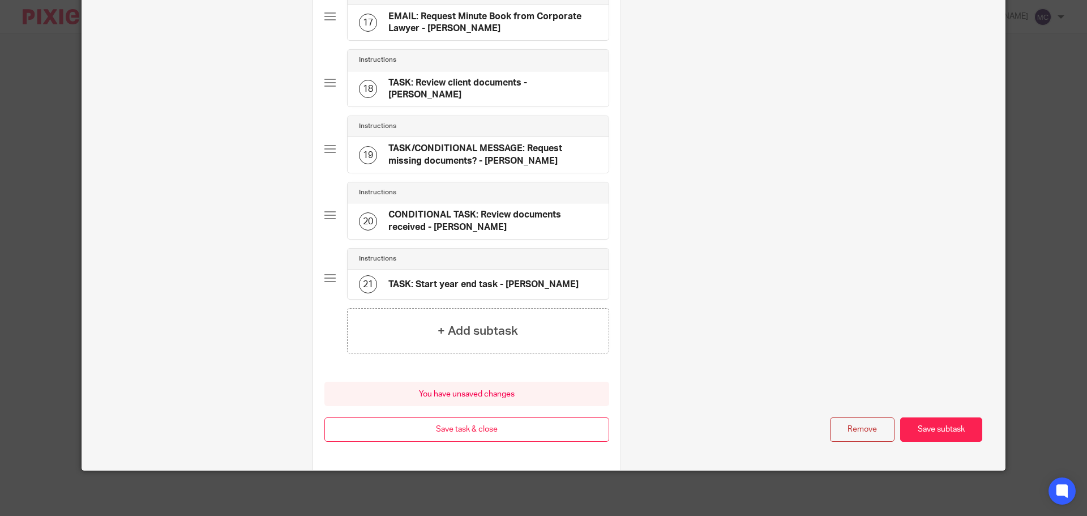
scroll to position [1112, 0]
click at [926, 424] on button "Save subtask" at bounding box center [941, 429] width 82 height 24
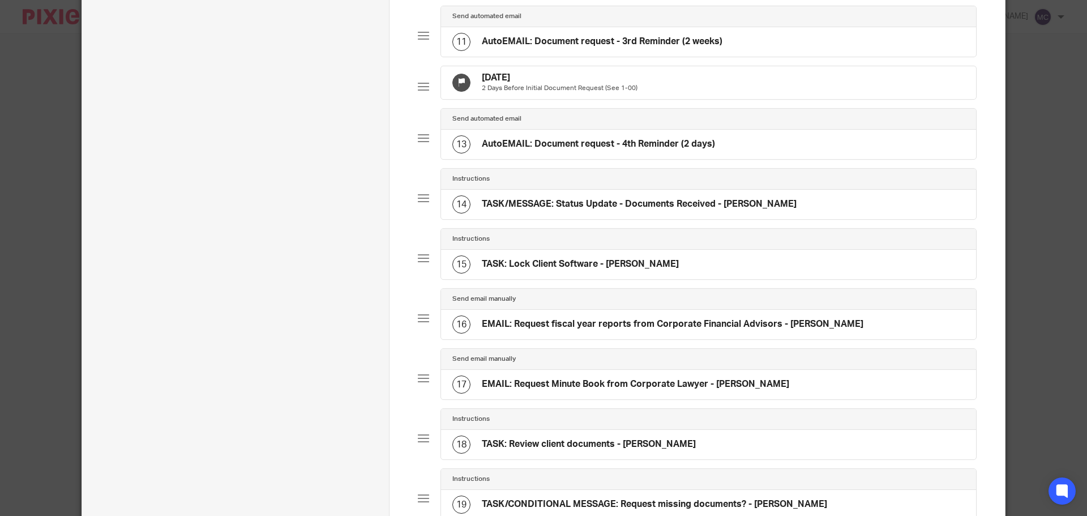
scroll to position [660, 0]
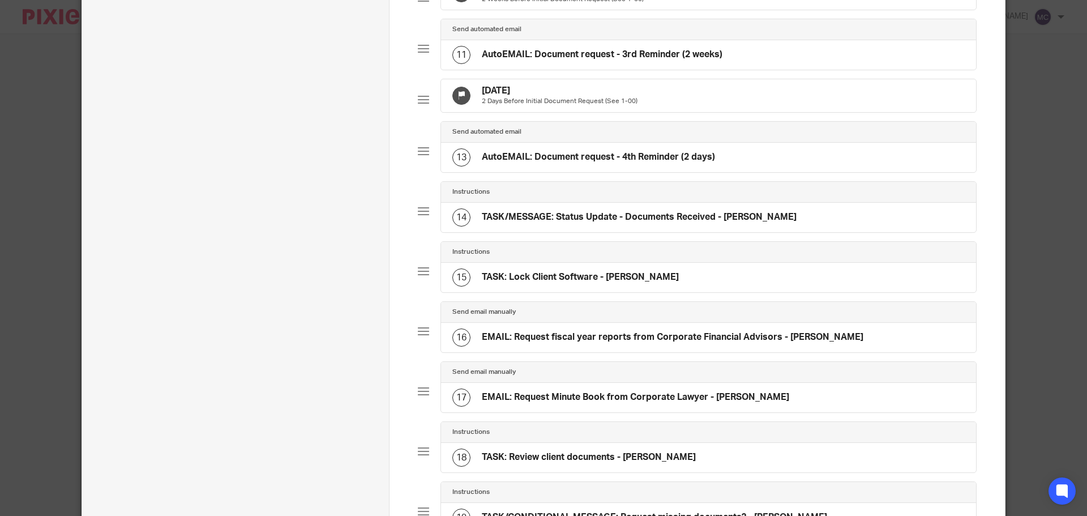
click at [499, 61] on h4 "AutoEMAIL: Document request - 3rd Reminder (2 weeks)" at bounding box center [602, 55] width 241 height 12
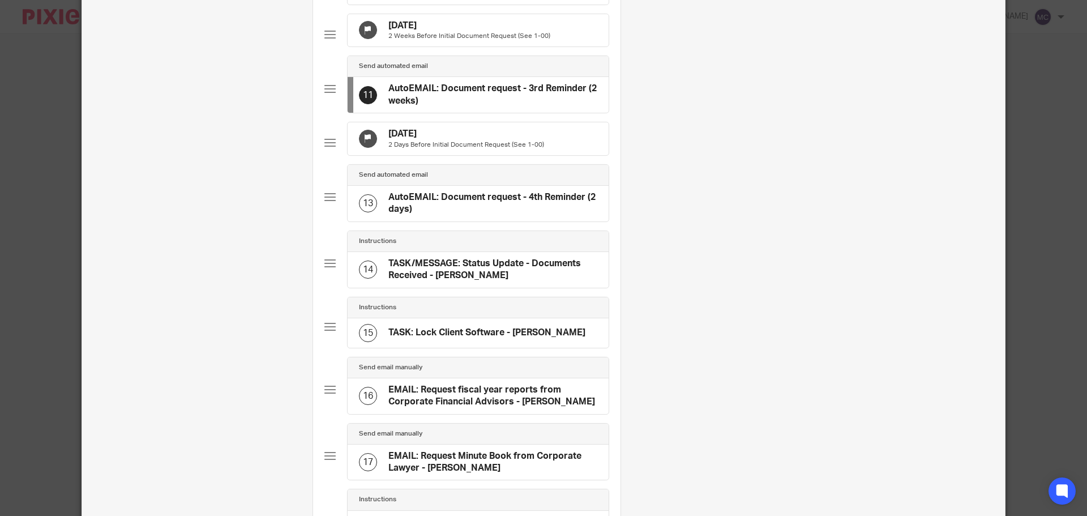
scroll to position [0, 0]
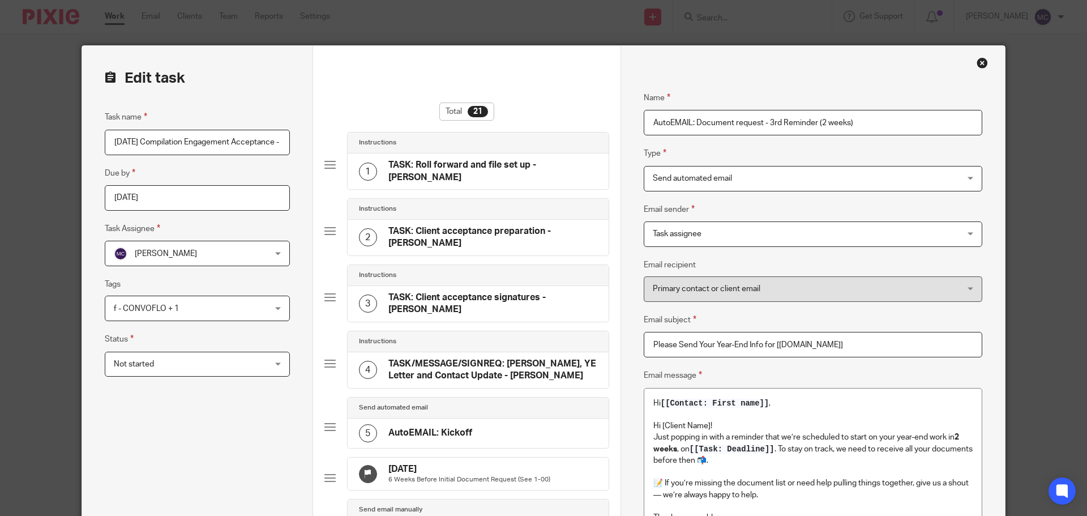
click at [966, 177] on div "Send automated email Send automated email" at bounding box center [813, 178] width 339 height 25
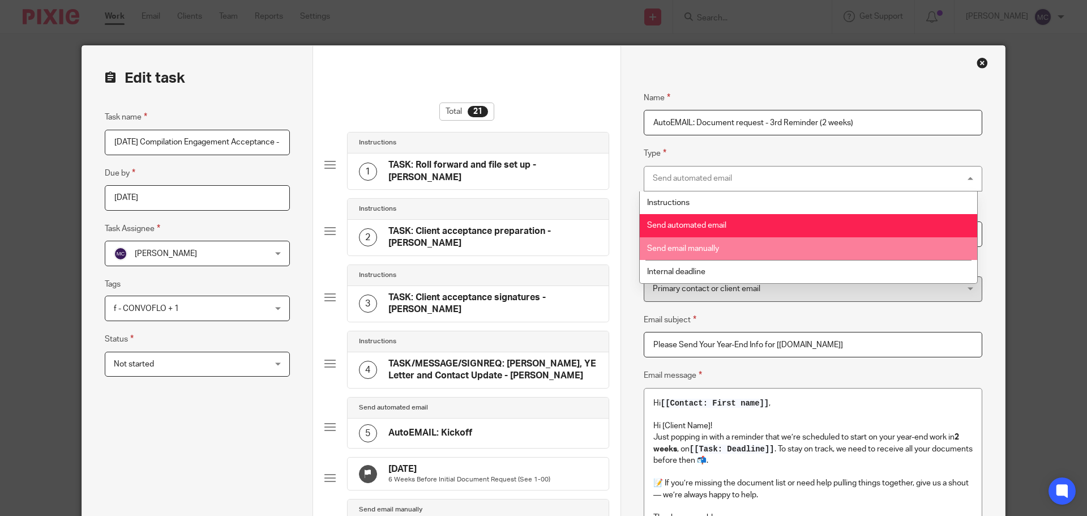
click at [922, 249] on li "Send email manually" at bounding box center [808, 248] width 337 height 23
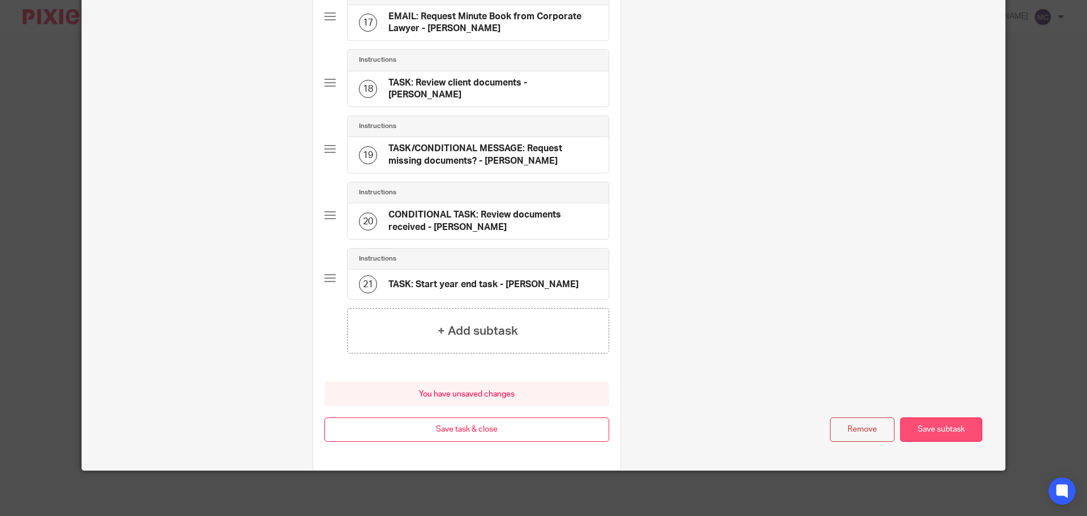
click at [956, 432] on button "Save subtask" at bounding box center [941, 429] width 82 height 24
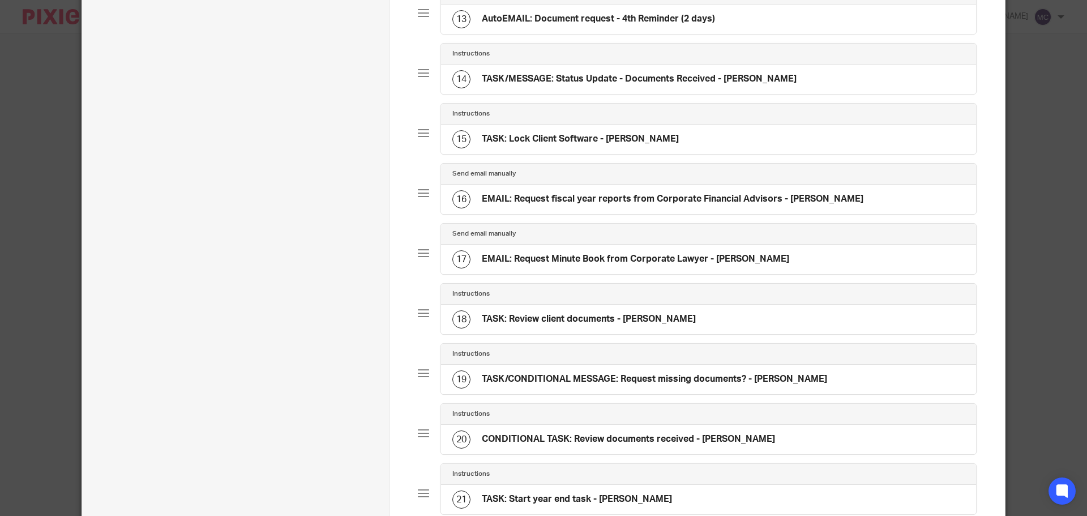
scroll to position [759, 0]
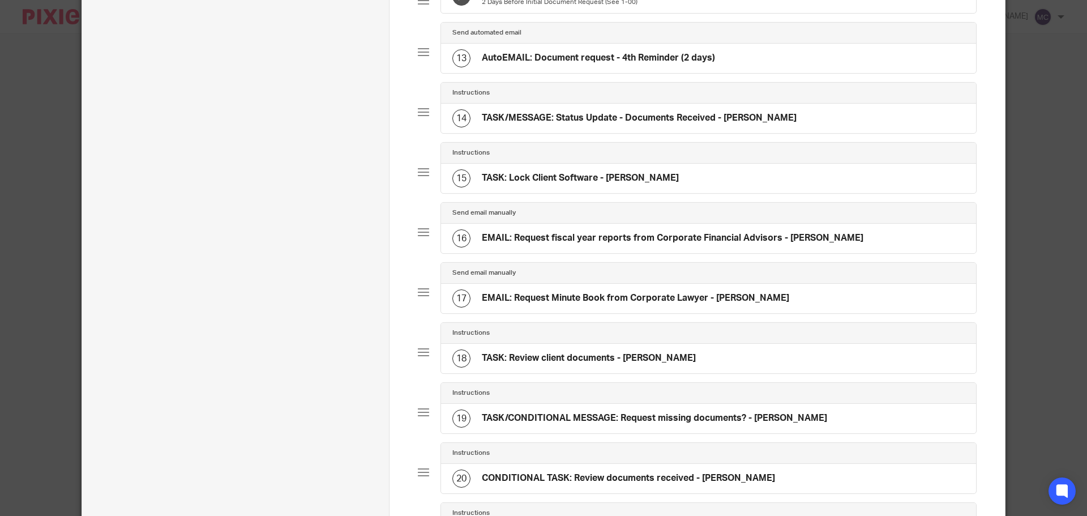
click at [538, 64] on h4 "AutoEMAIL: Document request - 4th Reminder (2 days)" at bounding box center [598, 58] width 233 height 12
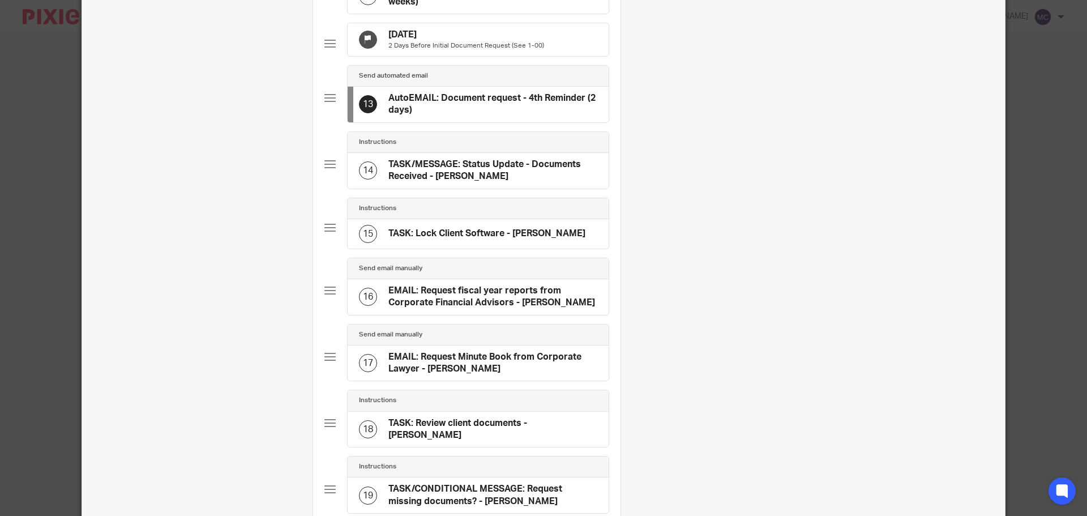
scroll to position [0, 0]
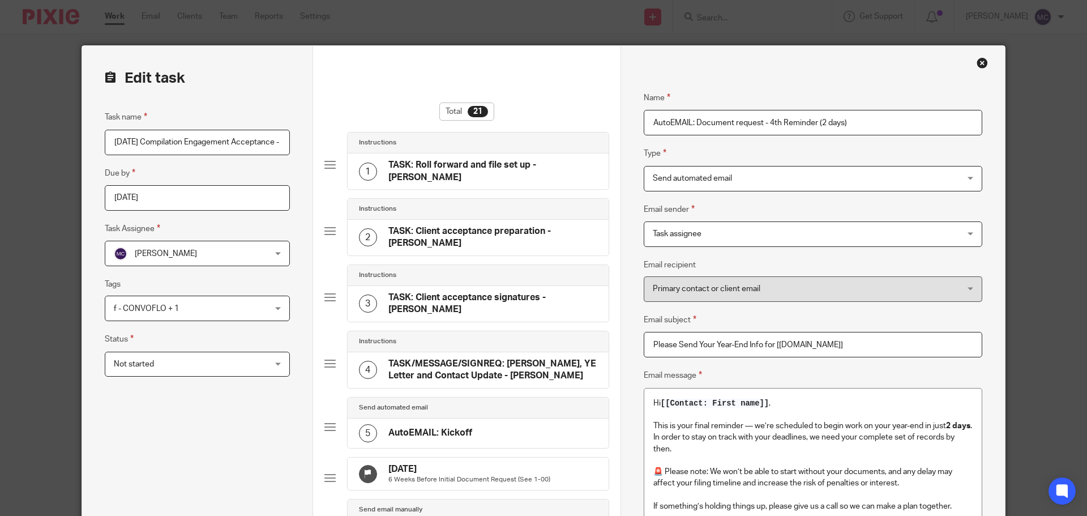
click at [961, 180] on div "Send automated email Send automated email" at bounding box center [813, 178] width 339 height 25
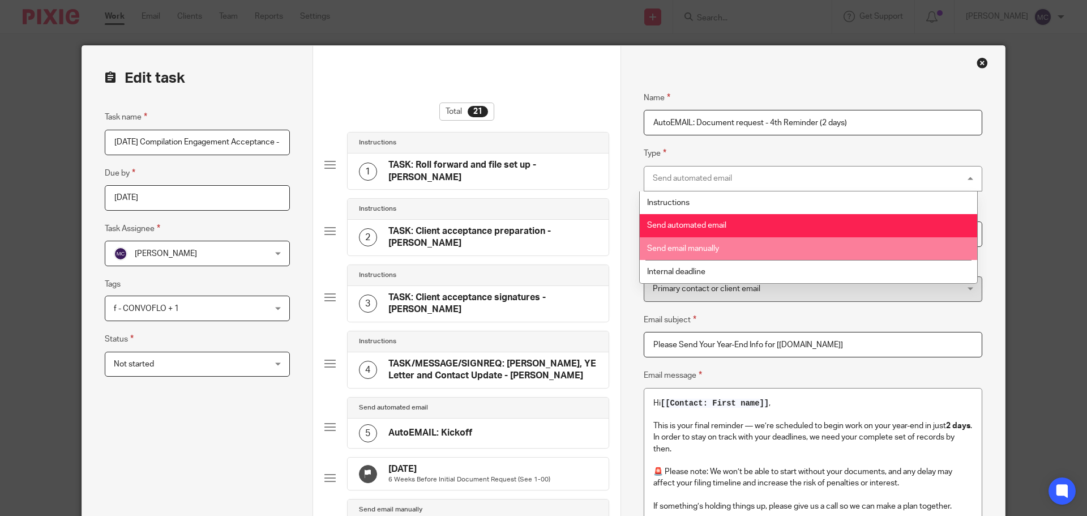
click at [916, 246] on li "Send email manually" at bounding box center [808, 248] width 337 height 23
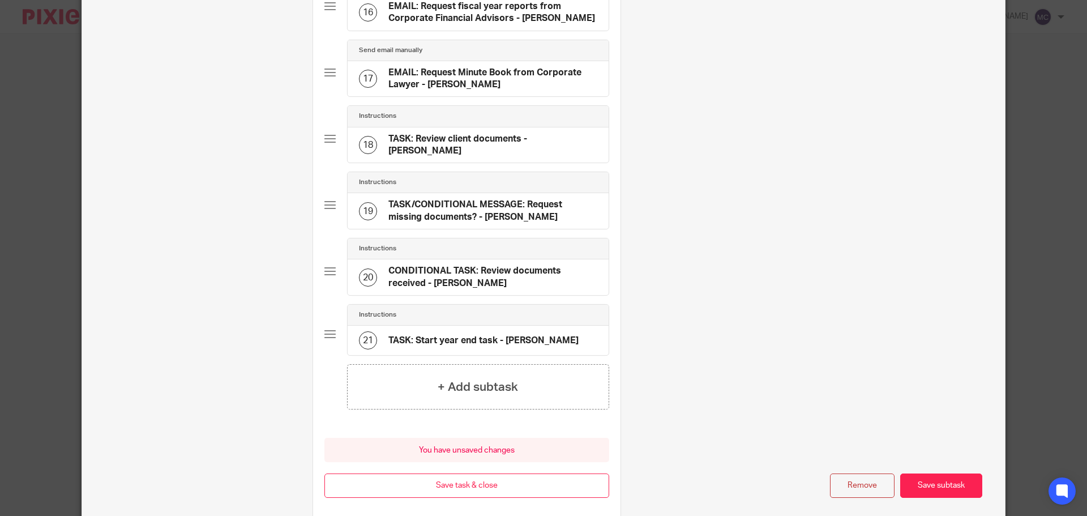
scroll to position [1112, 0]
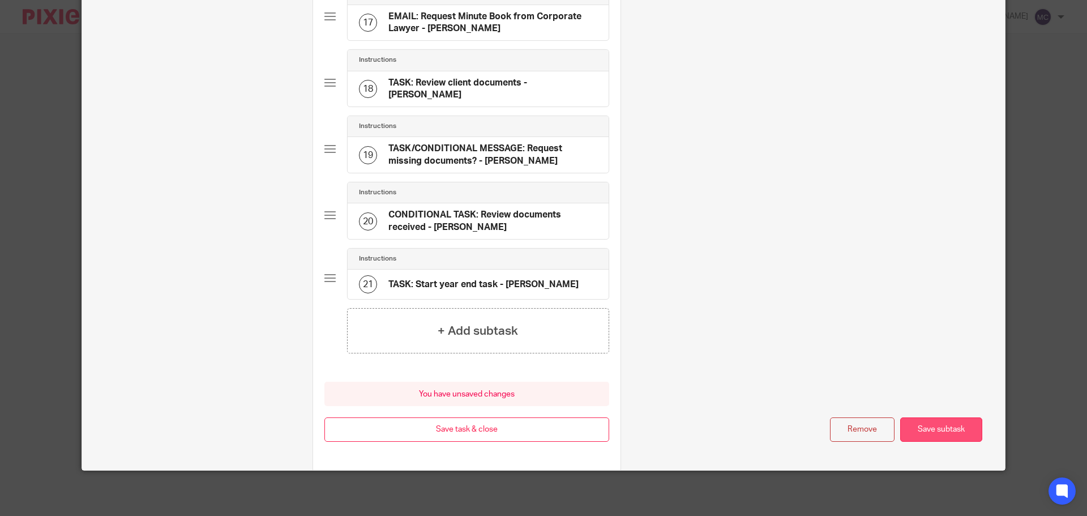
click at [924, 433] on button "Save subtask" at bounding box center [941, 429] width 82 height 24
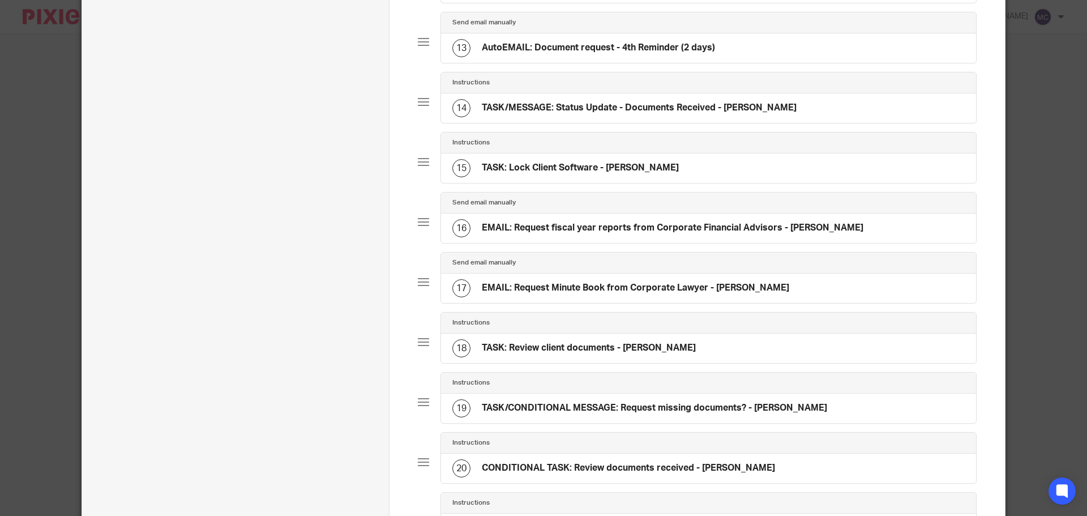
scroll to position [731, 0]
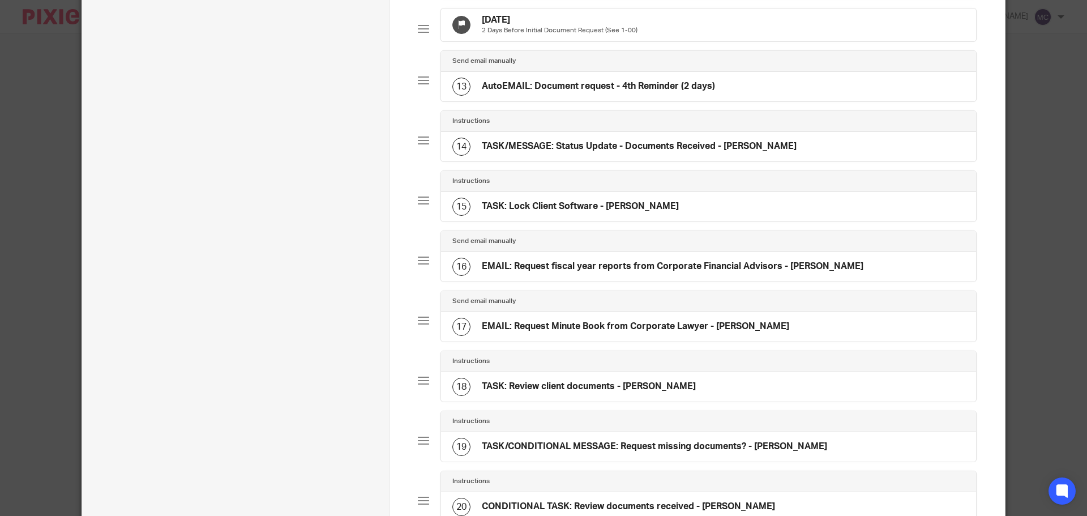
click at [580, 92] on h4 "AutoEMAIL: Document request - 4th Reminder (2 days)" at bounding box center [598, 86] width 233 height 12
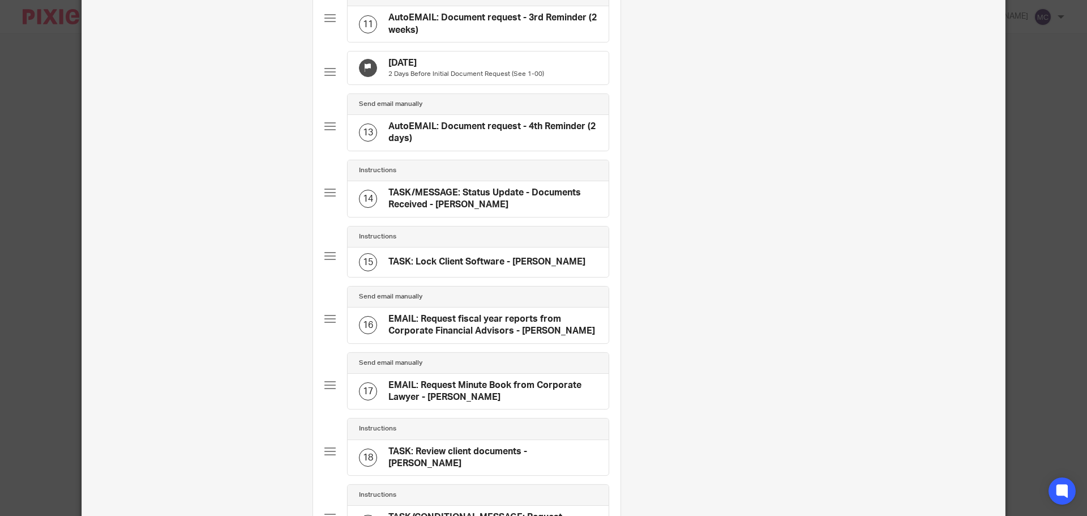
scroll to position [0, 0]
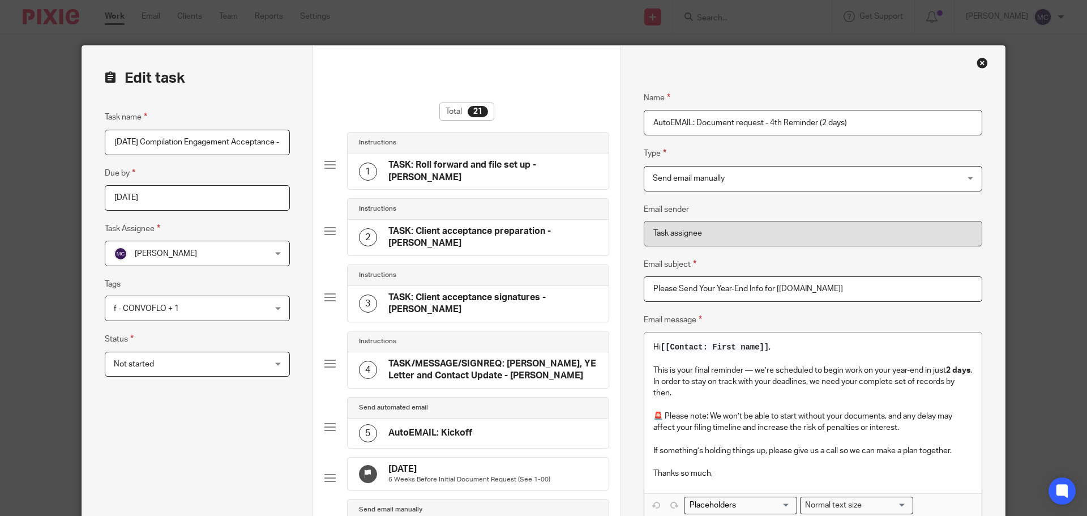
click at [775, 173] on span "Send email manually" at bounding box center [784, 178] width 263 height 24
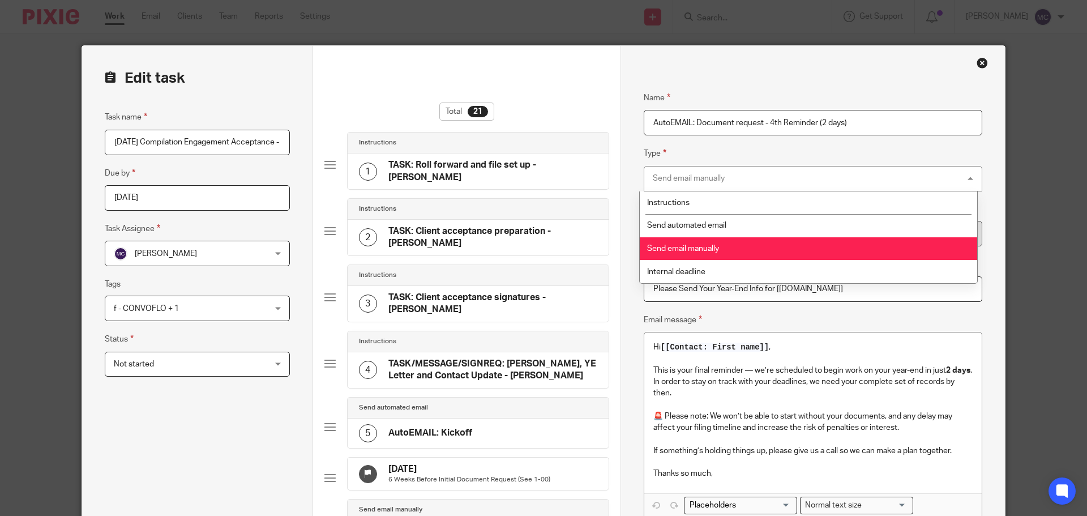
click at [775, 173] on div "Send email manually Send email manually" at bounding box center [813, 178] width 339 height 25
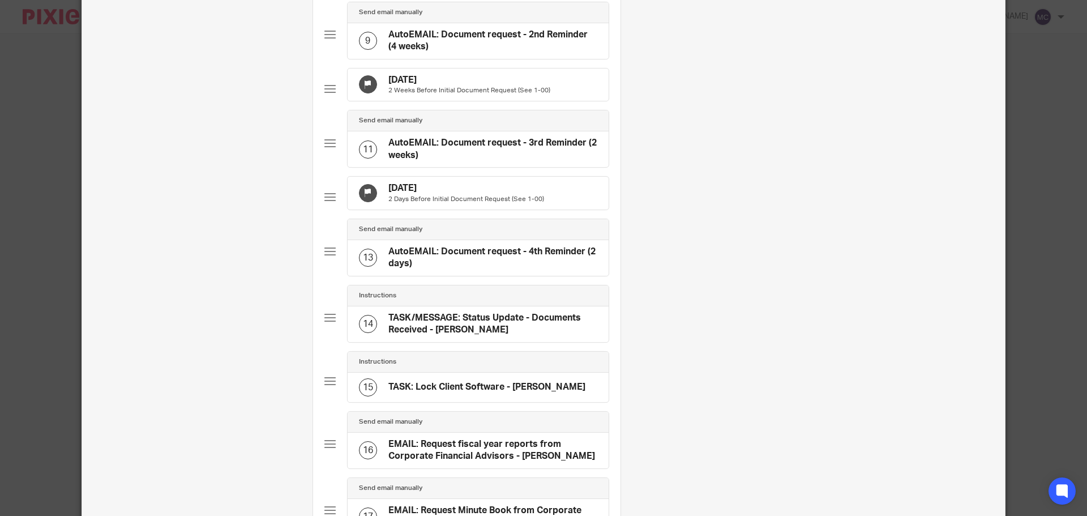
scroll to position [623, 0]
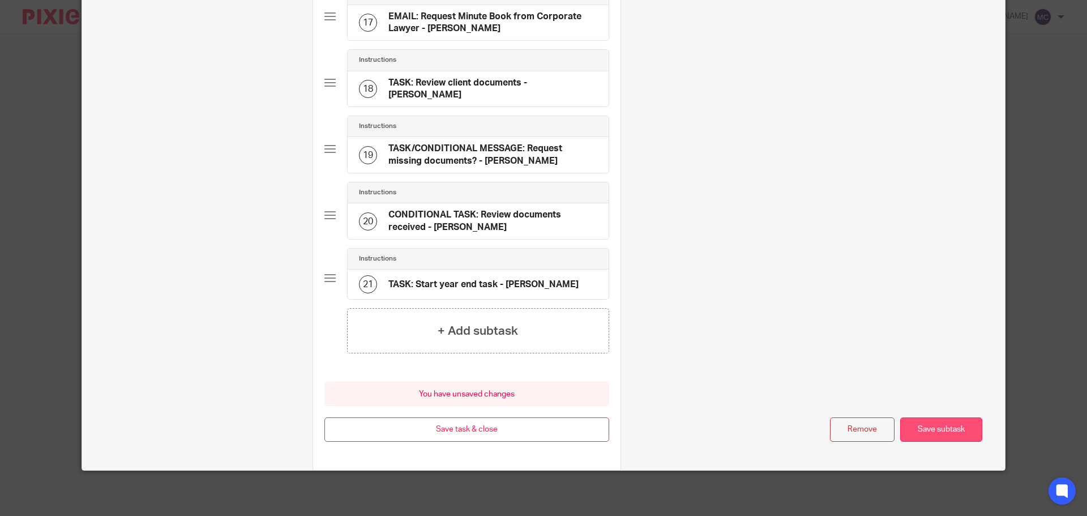
click at [931, 426] on button "Save subtask" at bounding box center [941, 429] width 82 height 24
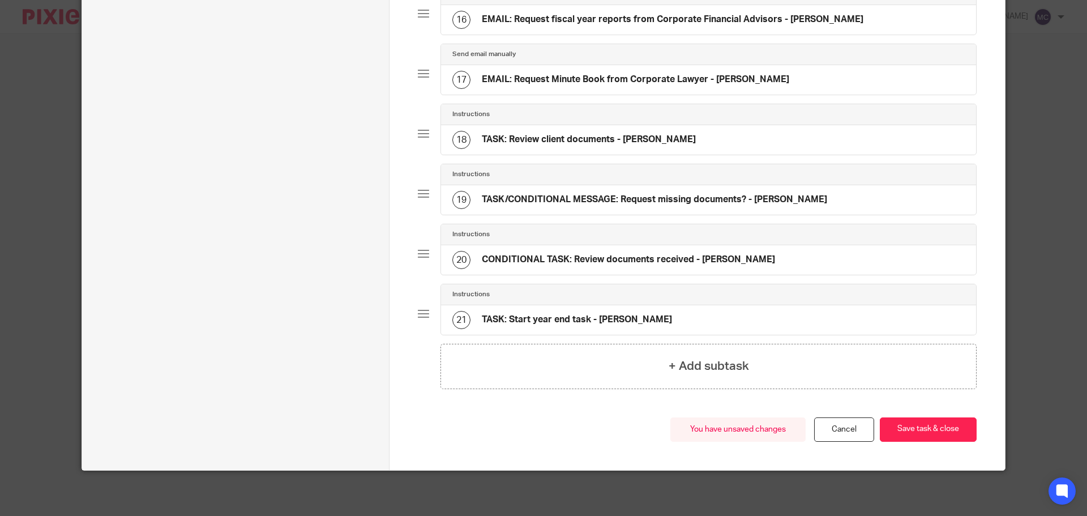
scroll to position [1014, 0]
click at [912, 434] on button "Save task & close" at bounding box center [928, 429] width 97 height 24
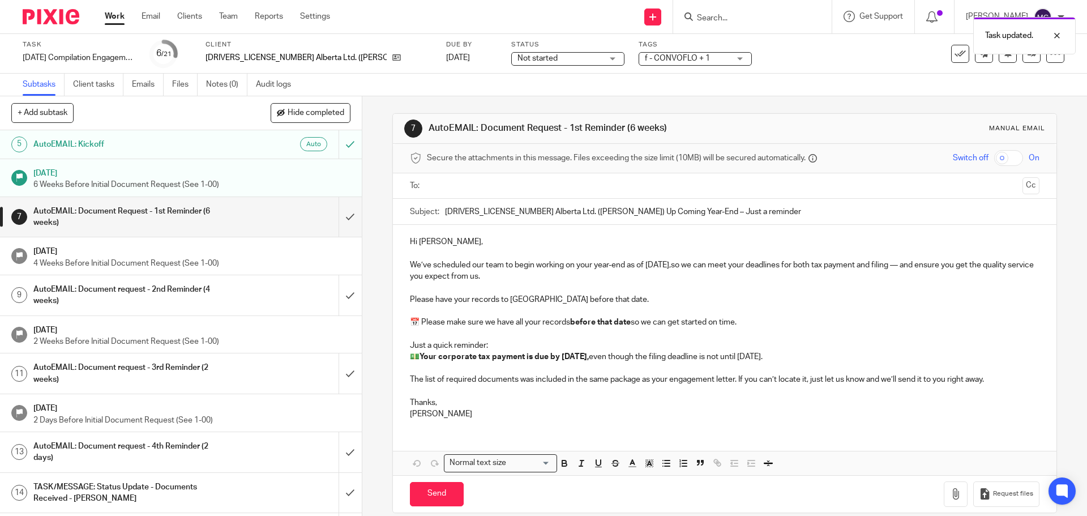
scroll to position [170, 0]
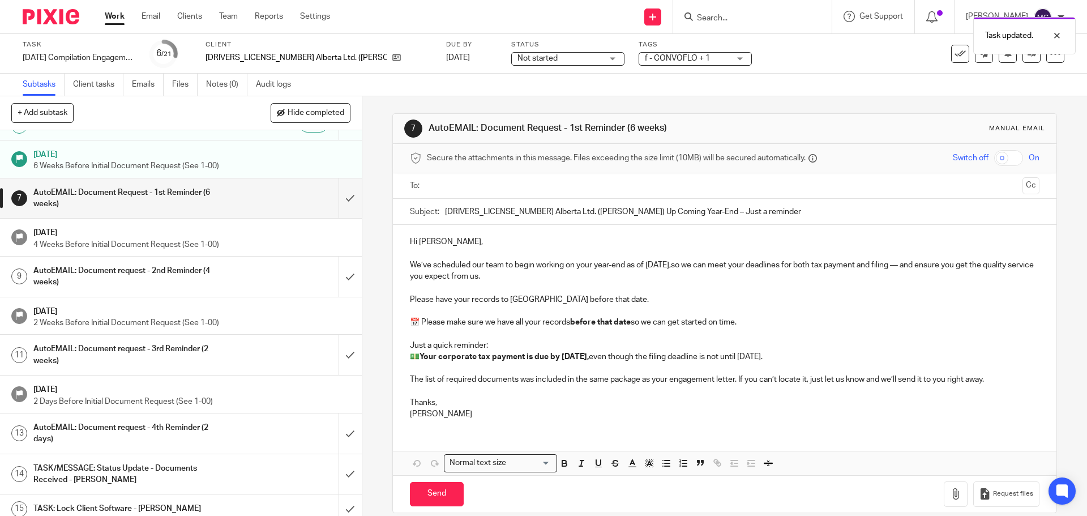
click at [116, 184] on h1 "AutoEMAIL: Document Request - 1st Reminder (6 weeks)" at bounding box center [131, 198] width 196 height 29
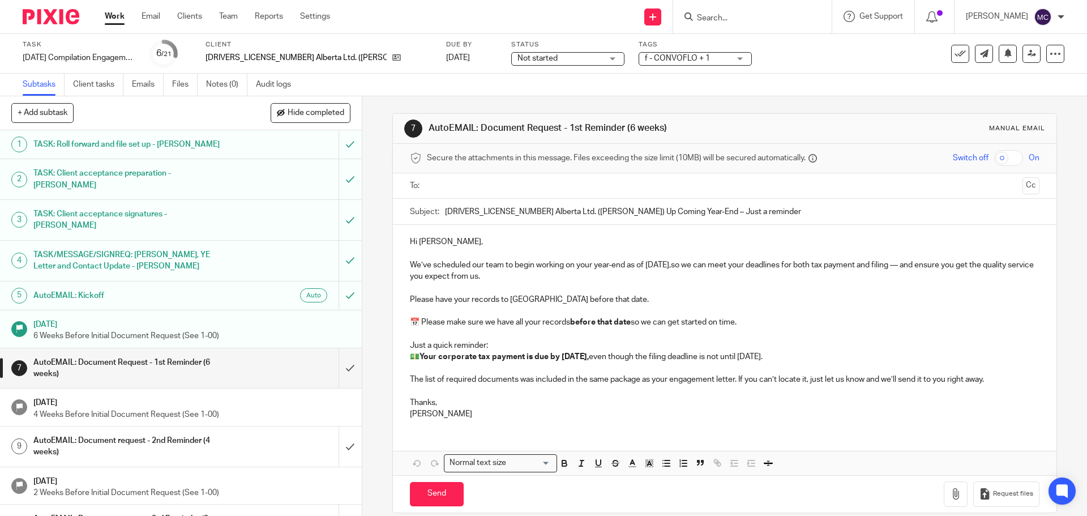
click at [140, 432] on h1 "AutoEMAIL: Document request - 2nd Reminder (4 weeks)" at bounding box center [131, 446] width 196 height 29
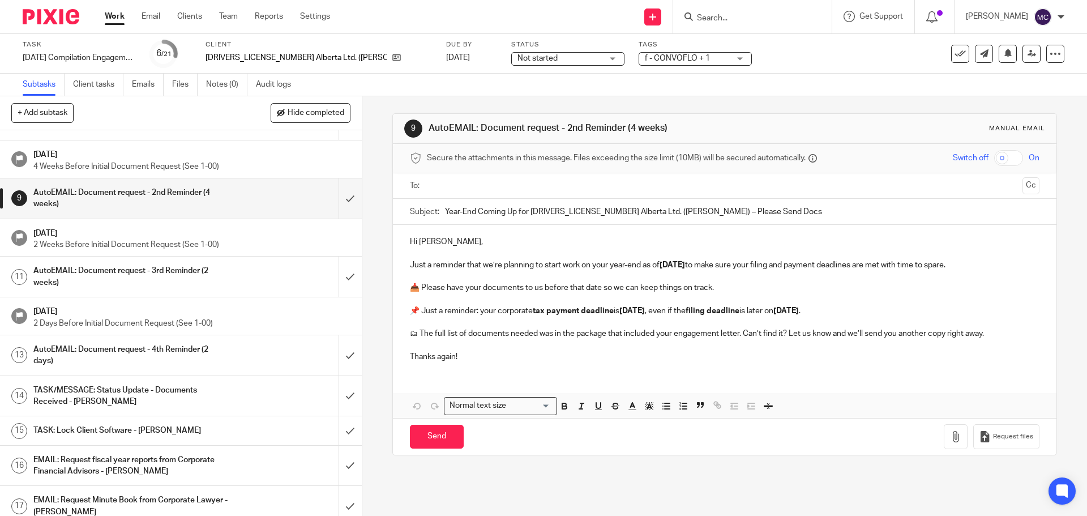
scroll to position [255, 0]
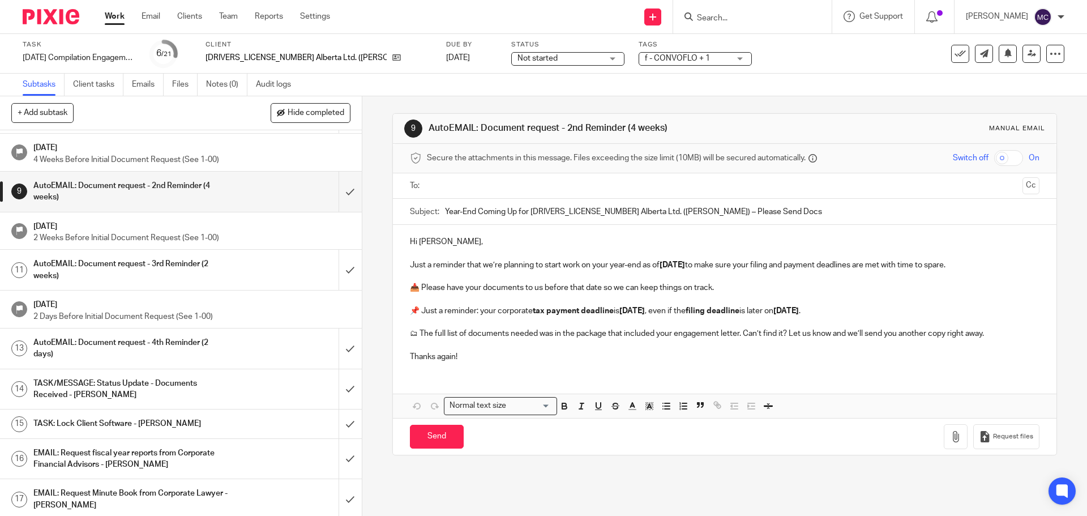
click at [156, 255] on h1 "AutoEMAIL: Document request - 3rd Reminder (2 weeks)" at bounding box center [131, 269] width 196 height 29
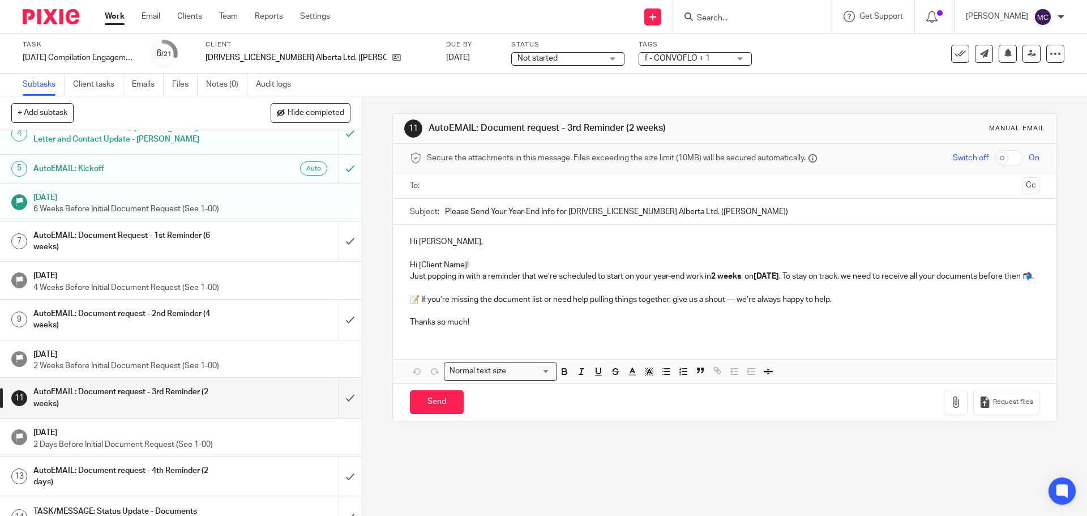
scroll to position [127, 0]
click at [159, 226] on h1 "AutoEMAIL: Document Request - 1st Reminder (6 weeks)" at bounding box center [131, 240] width 196 height 29
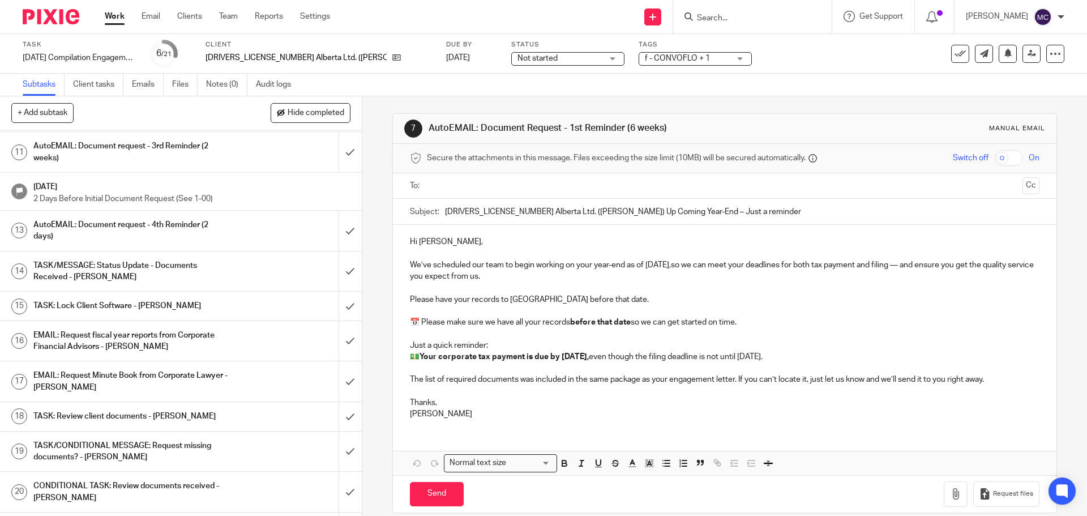
scroll to position [375, 0]
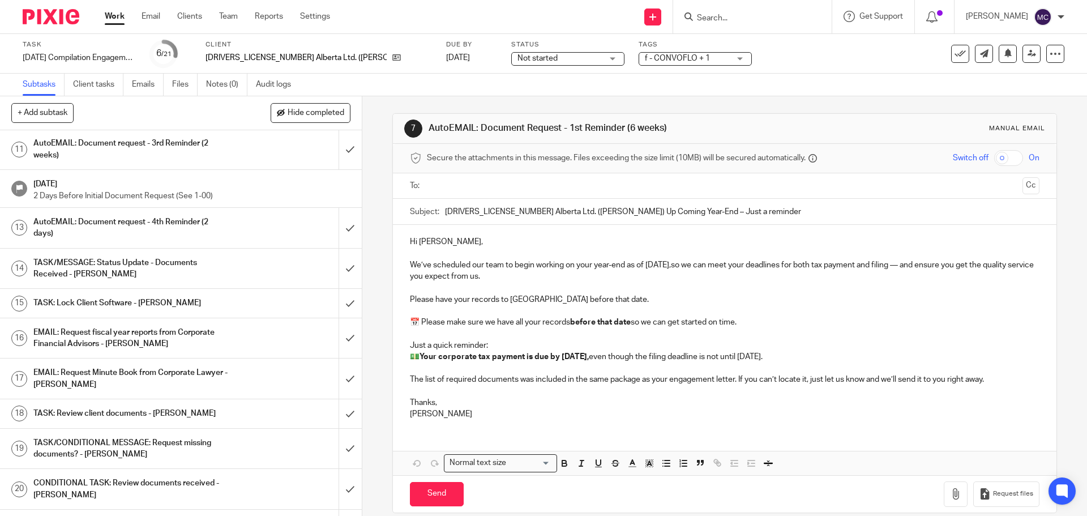
click at [132, 213] on h1 "AutoEMAIL: Document request - 4th Reminder (2 days)" at bounding box center [131, 227] width 196 height 29
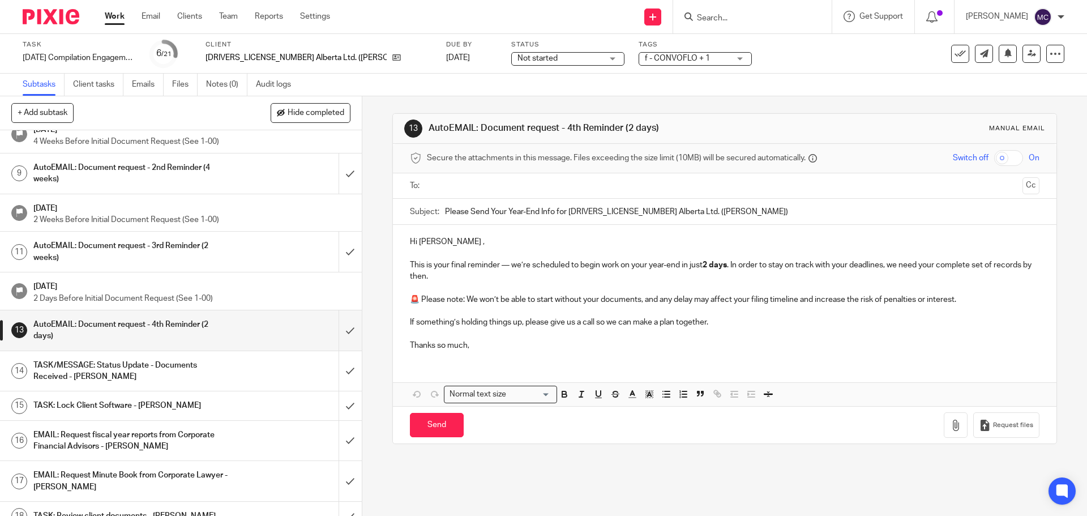
scroll to position [255, 0]
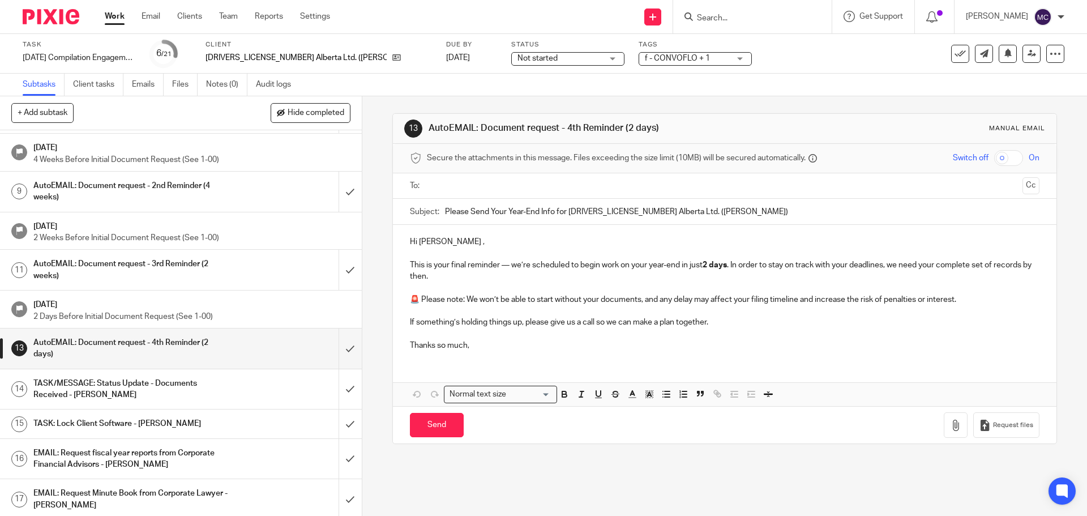
click at [90, 255] on h1 "AutoEMAIL: Document request - 3rd Reminder (2 weeks)" at bounding box center [131, 269] width 196 height 29
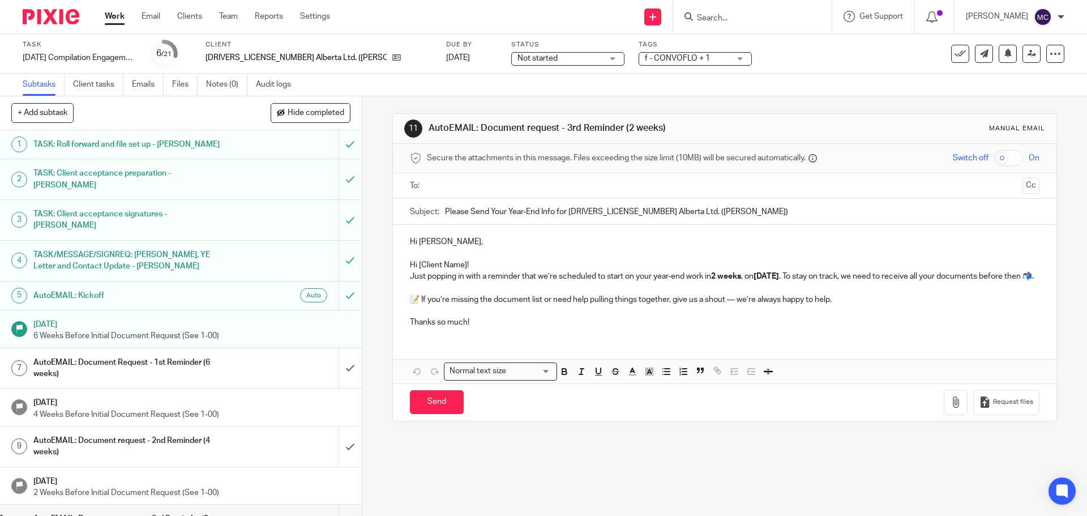
click at [116, 19] on link "Work" at bounding box center [115, 16] width 20 height 11
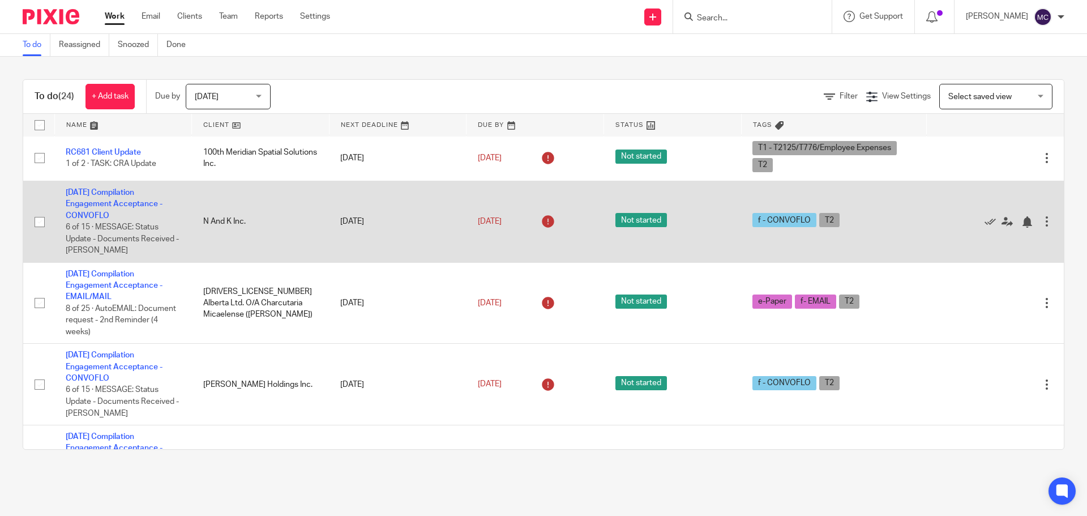
scroll to position [252, 0]
